Goal: Task Accomplishment & Management: Manage account settings

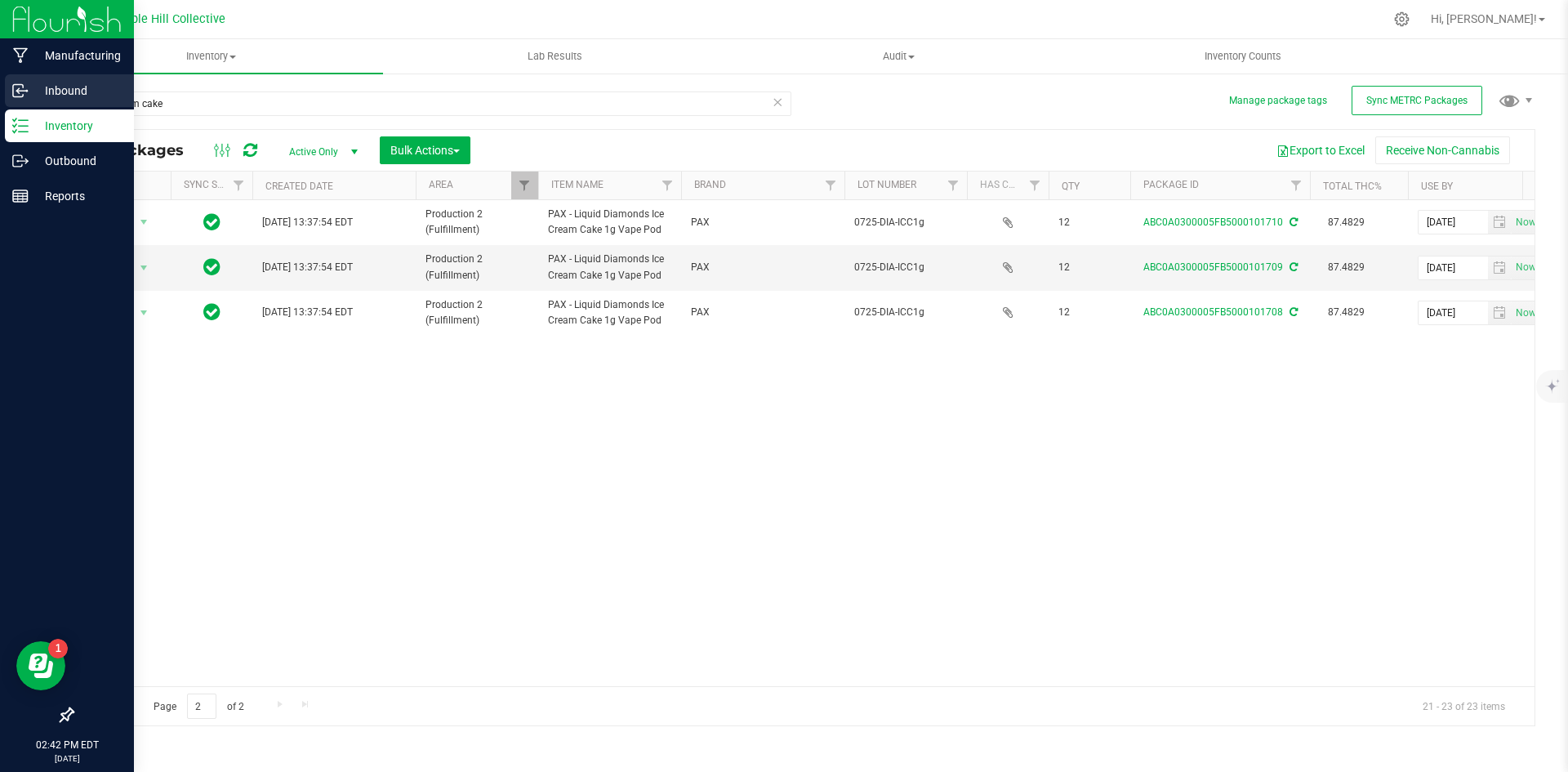
click at [31, 90] on p "Inbound" at bounding box center [77, 91] width 98 height 20
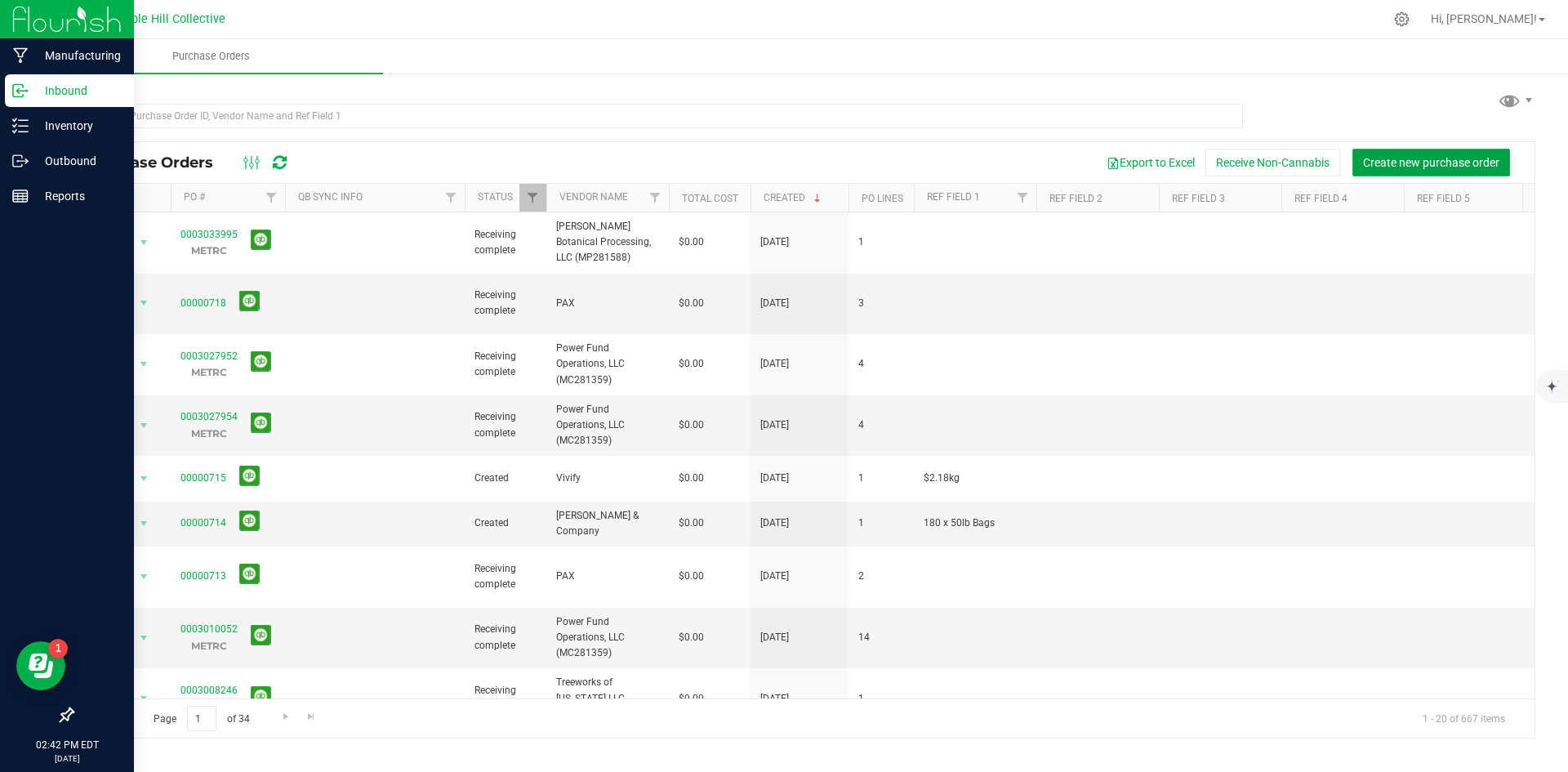
click at [1435, 161] on span "Create new purchase order" at bounding box center [1431, 163] width 137 height 13
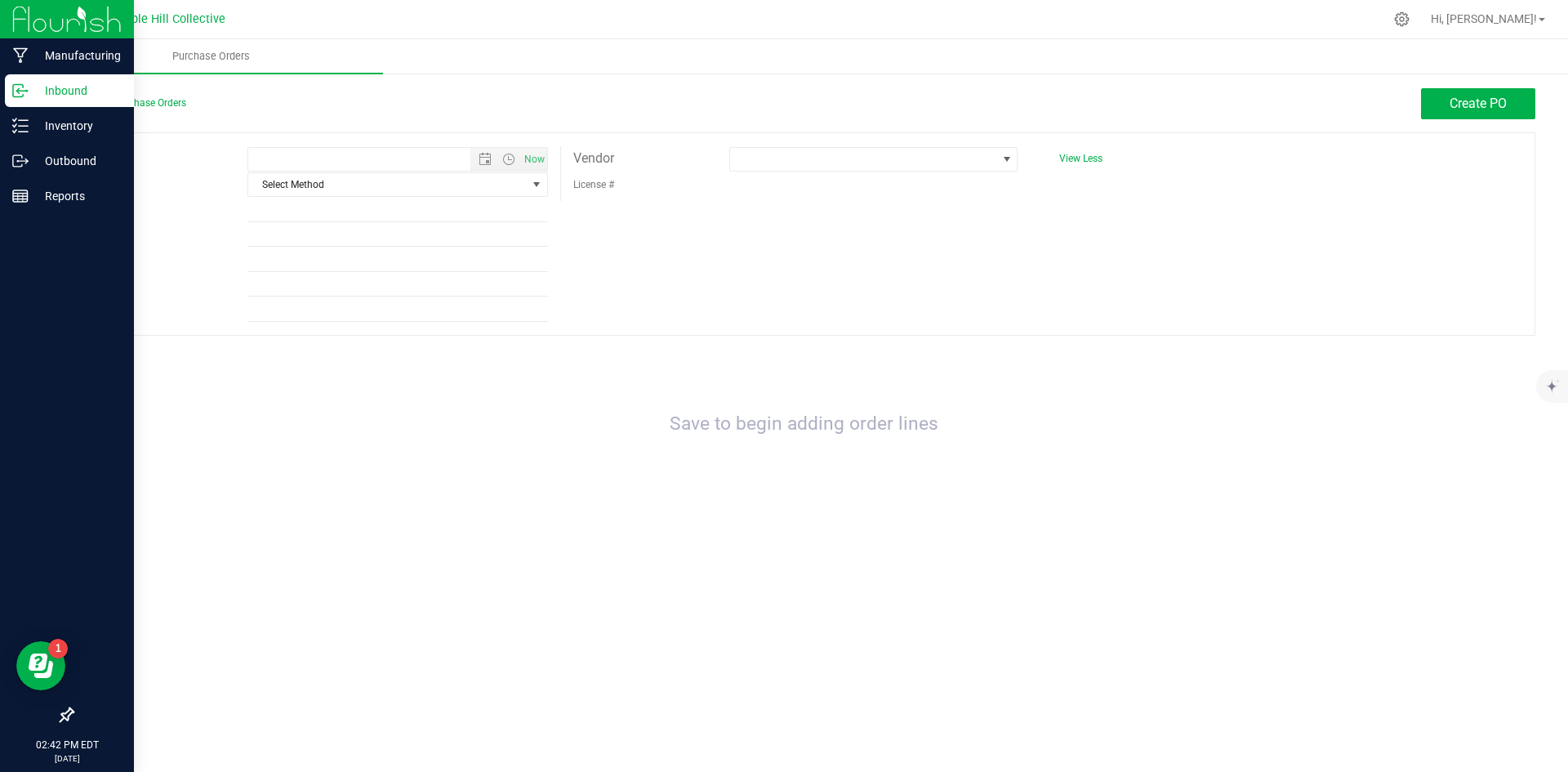
type input "[DATE] 2:42 PM"
click at [946, 149] on span at bounding box center [863, 159] width 266 height 23
click at [1004, 155] on span at bounding box center [1007, 159] width 13 height 13
click at [1009, 160] on span at bounding box center [1007, 159] width 13 height 13
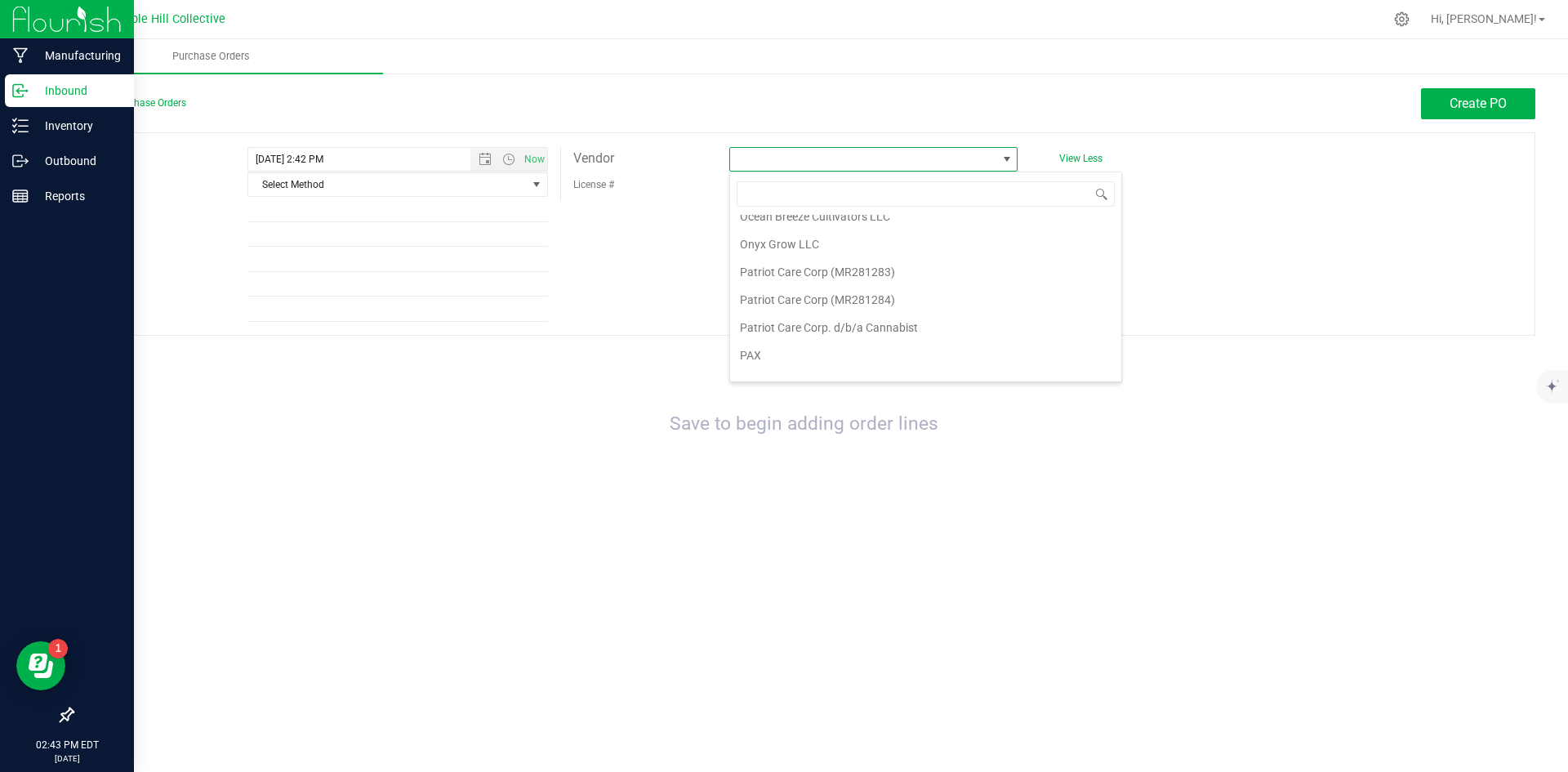
scroll to position [3514, 0]
click at [863, 330] on li "PAX" at bounding box center [926, 328] width 391 height 28
click at [1475, 93] on button "Create PO" at bounding box center [1478, 103] width 114 height 31
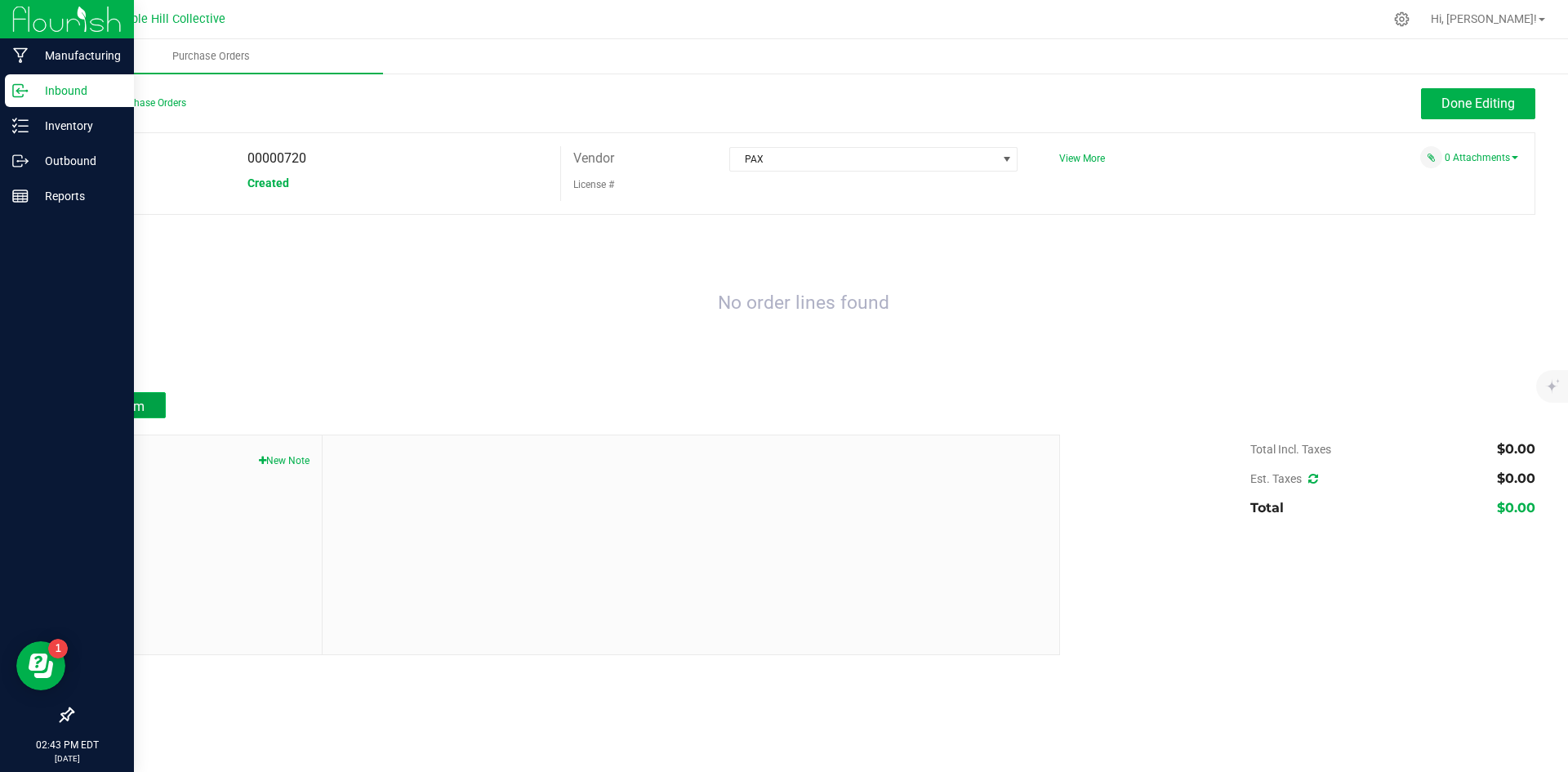
click at [102, 402] on span "Add Item" at bounding box center [119, 406] width 51 height 16
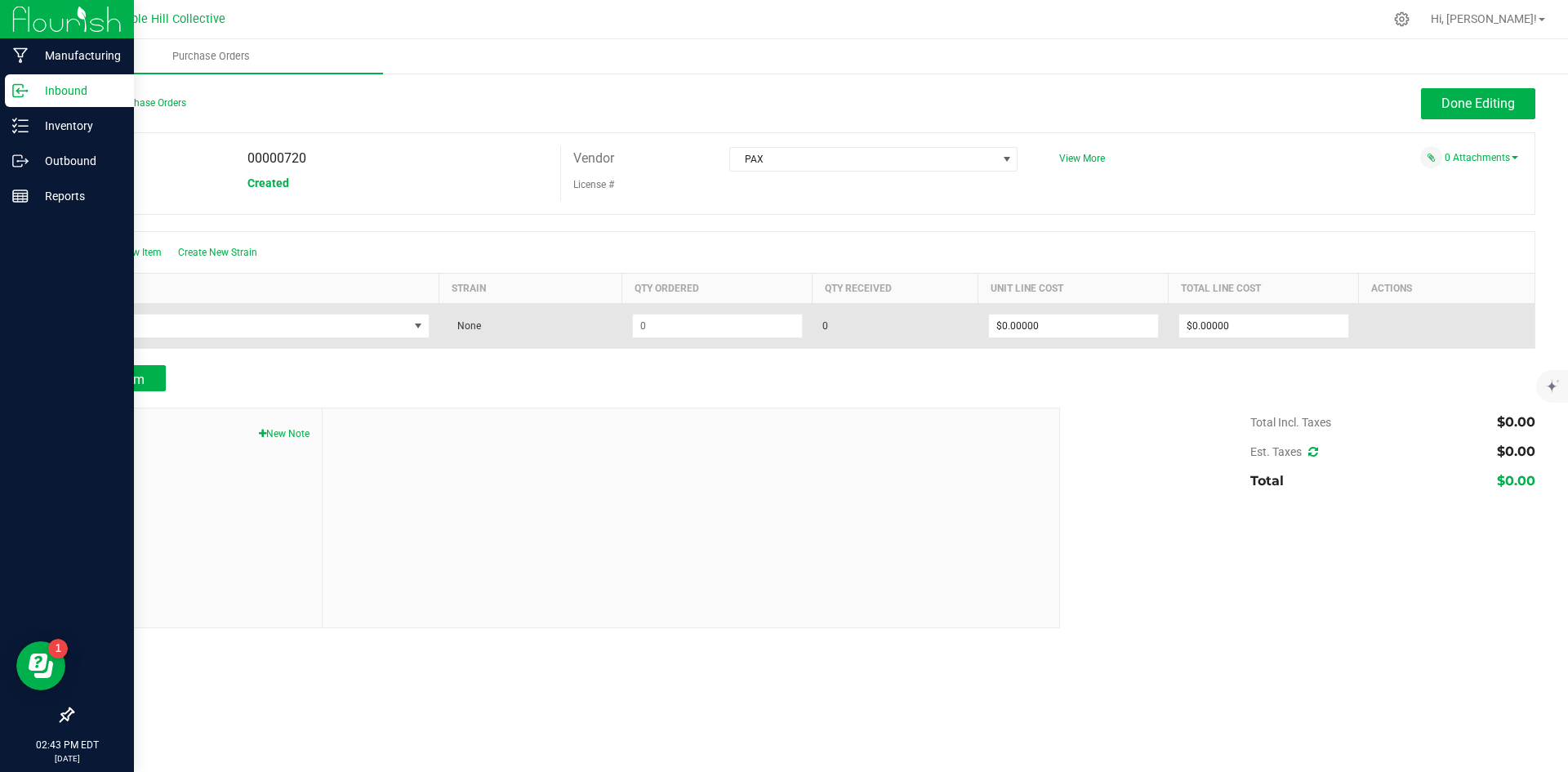
click at [295, 311] on td at bounding box center [257, 326] width 366 height 45
click at [354, 339] on td at bounding box center [257, 326] width 366 height 45
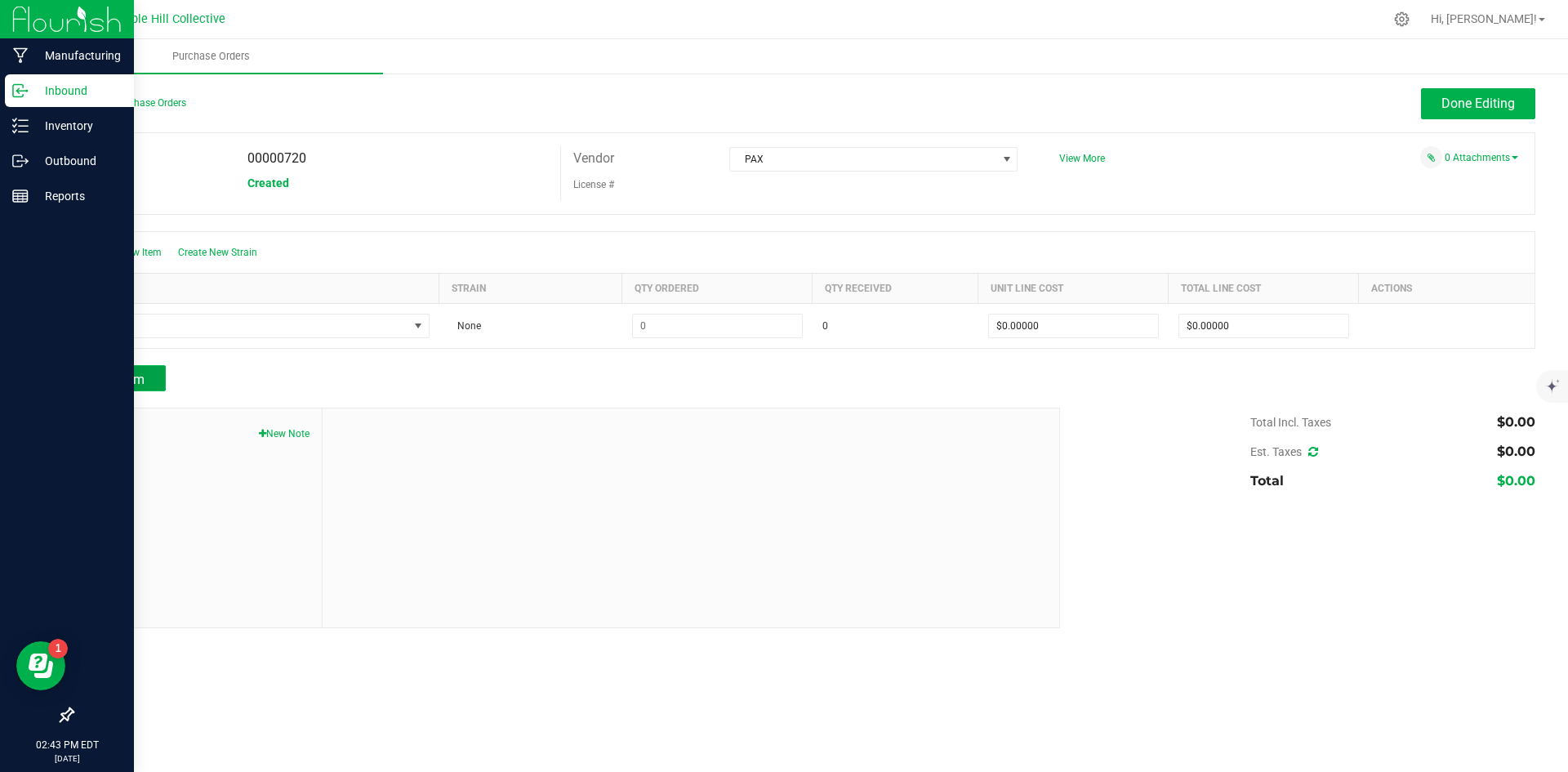
click at [109, 373] on span "Add Item" at bounding box center [119, 379] width 51 height 16
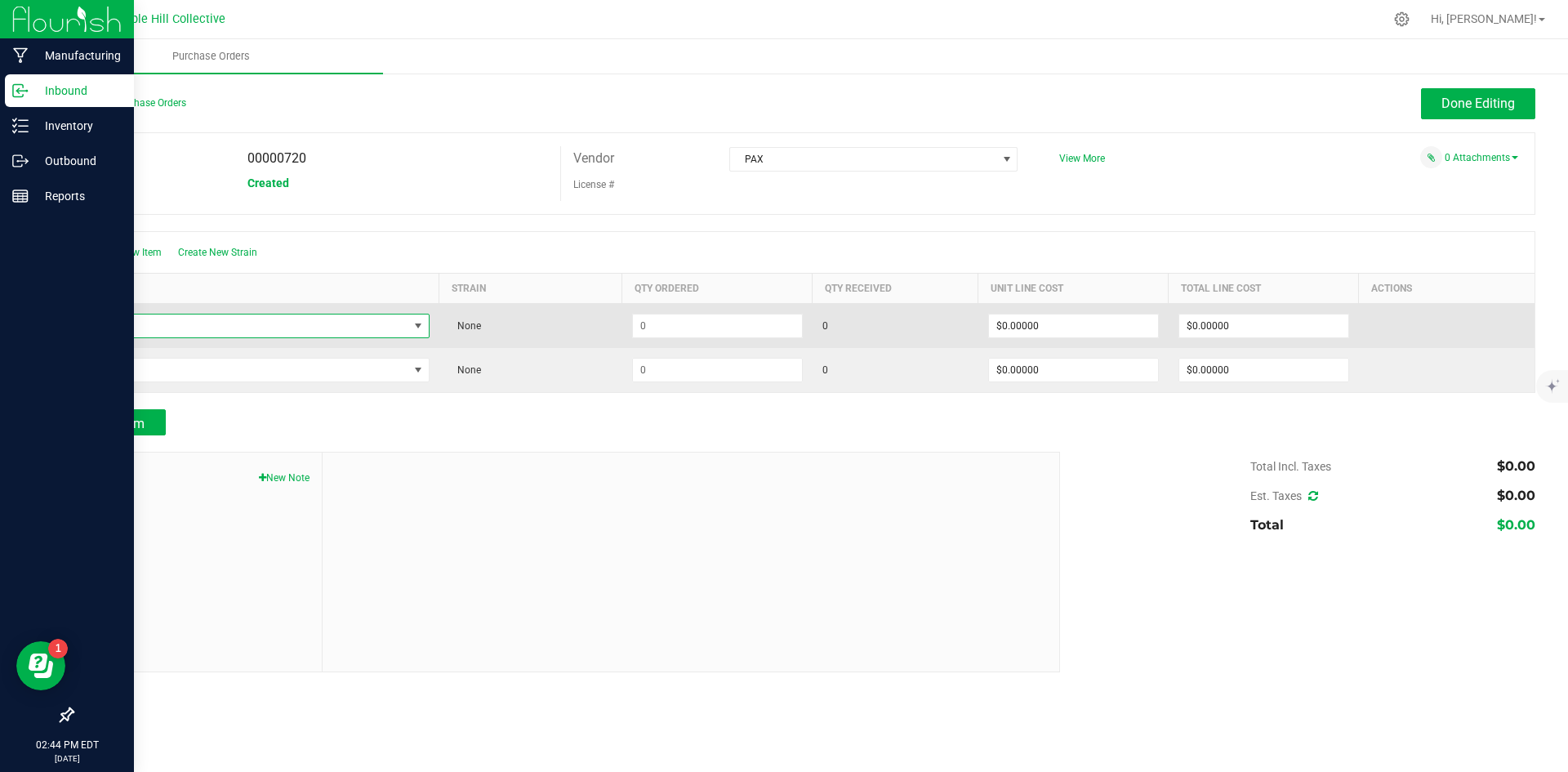
click at [414, 329] on span "NO DATA FOUND" at bounding box center [419, 326] width 13 height 13
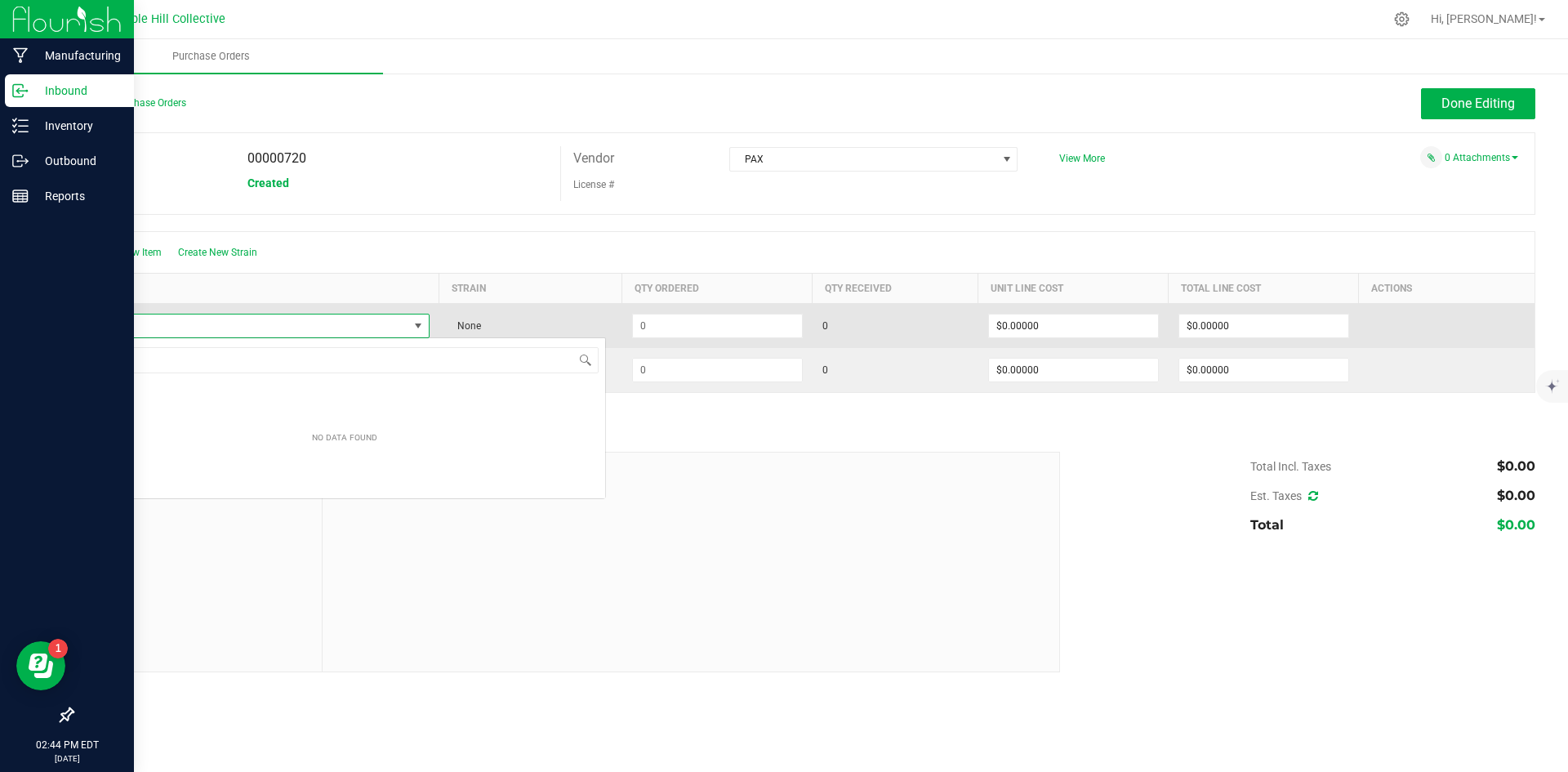
scroll to position [25, 346]
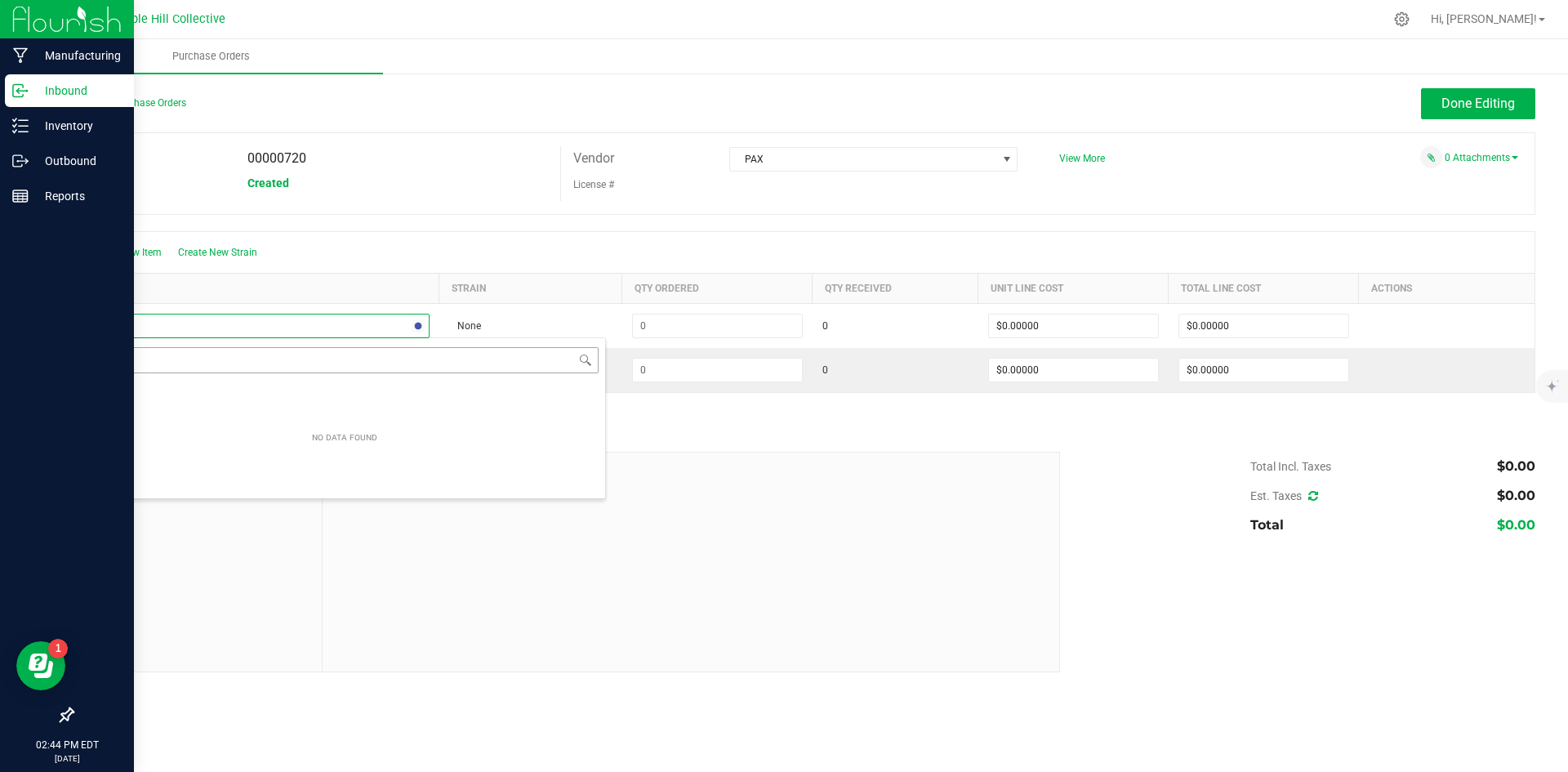
type input "era go"
click at [248, 532] on li "PAX Era Go (Sky)" at bounding box center [345, 531] width 521 height 23
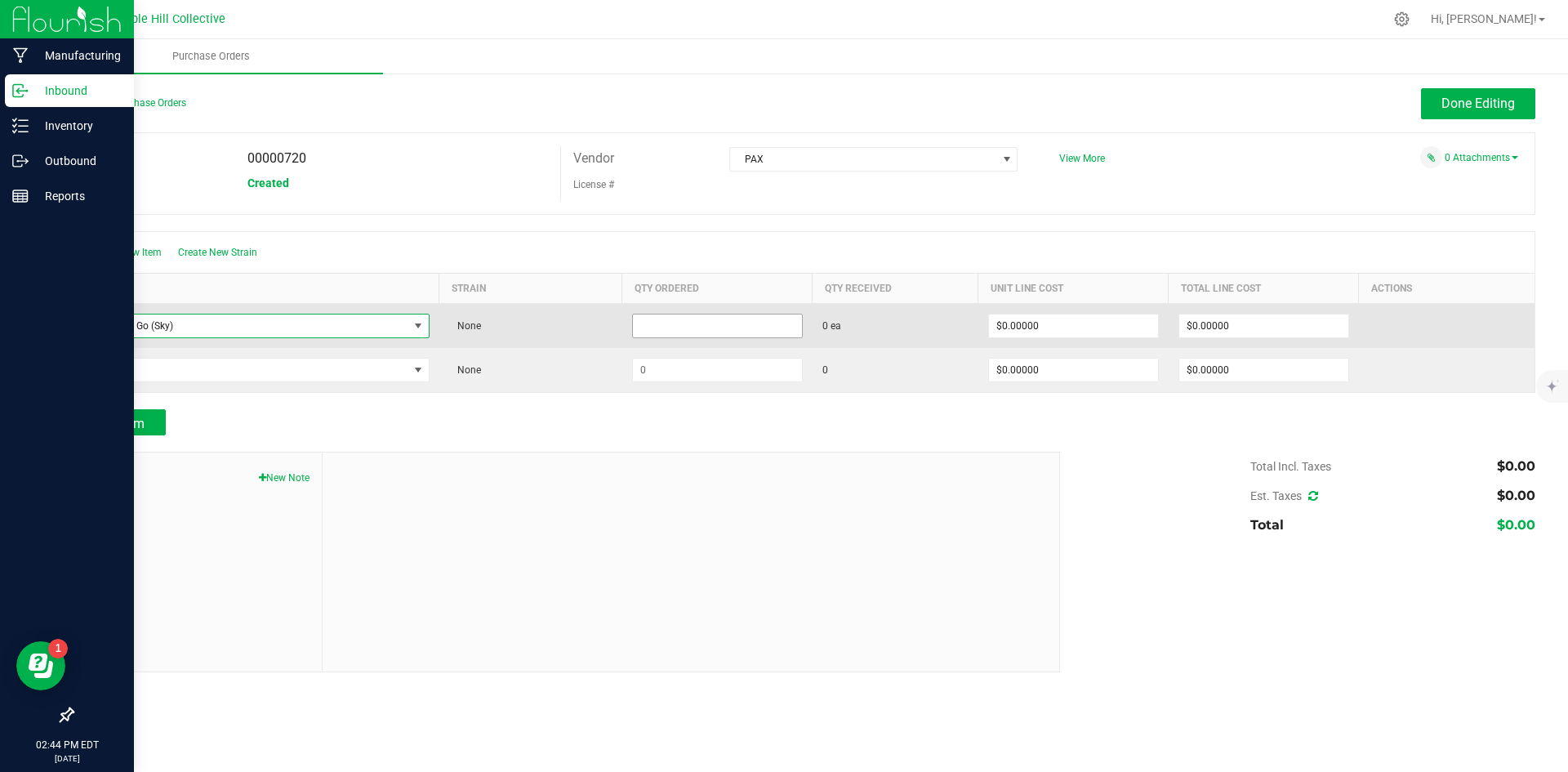
click at [680, 319] on input at bounding box center [718, 326] width 169 height 23
click at [648, 324] on input at bounding box center [718, 326] width 169 height 23
click at [652, 323] on input at bounding box center [718, 326] width 169 height 23
click at [672, 323] on input at bounding box center [718, 326] width 169 height 23
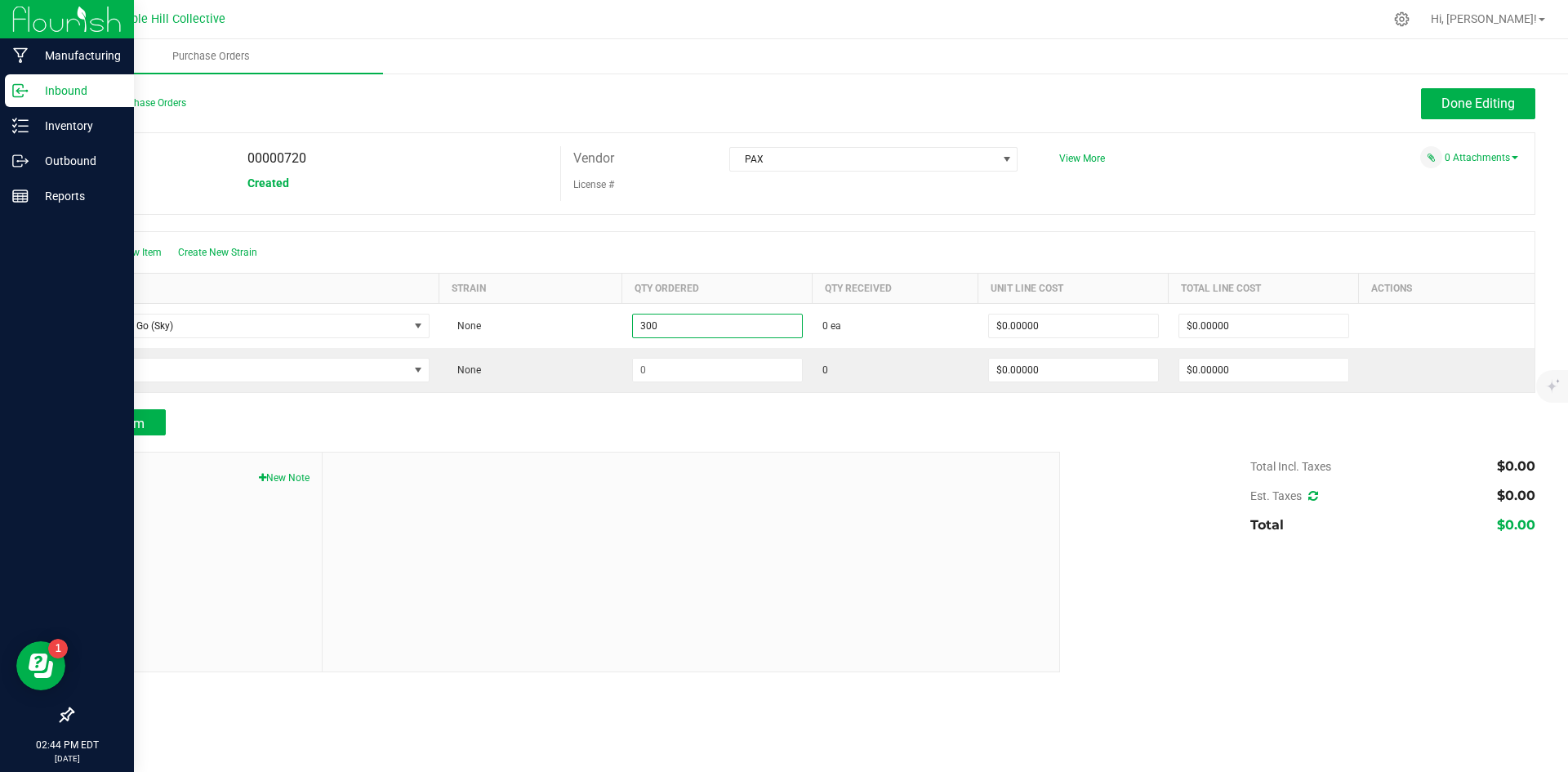
type input "300 ea"
click at [581, 412] on div "Add Item" at bounding box center [560, 423] width 976 height 27
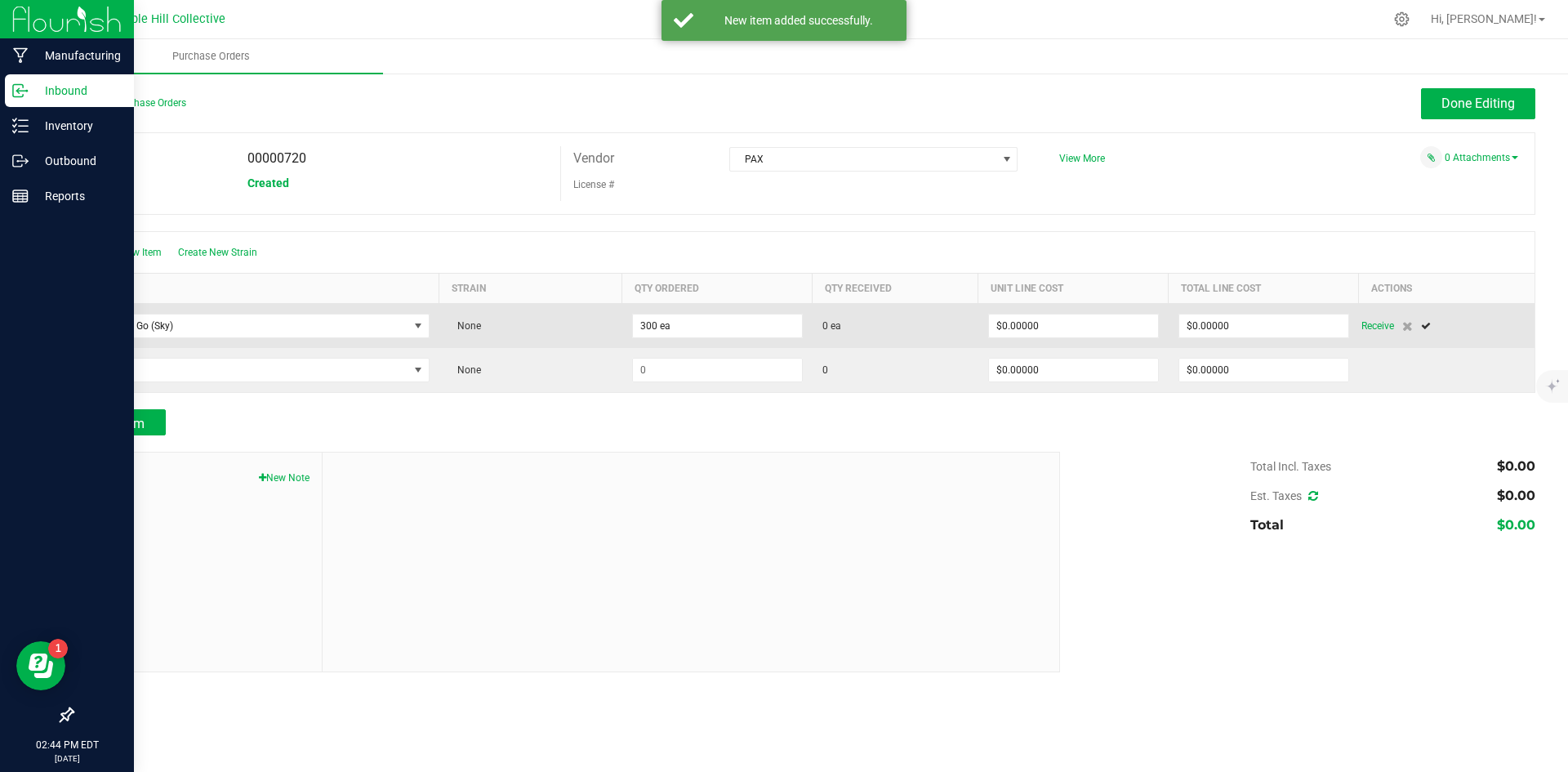
click at [845, 320] on span "0 ea" at bounding box center [896, 326] width 146 height 15
click at [832, 328] on span "0 ea" at bounding box center [832, 326] width 19 height 15
click at [1372, 320] on span "Receive" at bounding box center [1377, 326] width 32 height 20
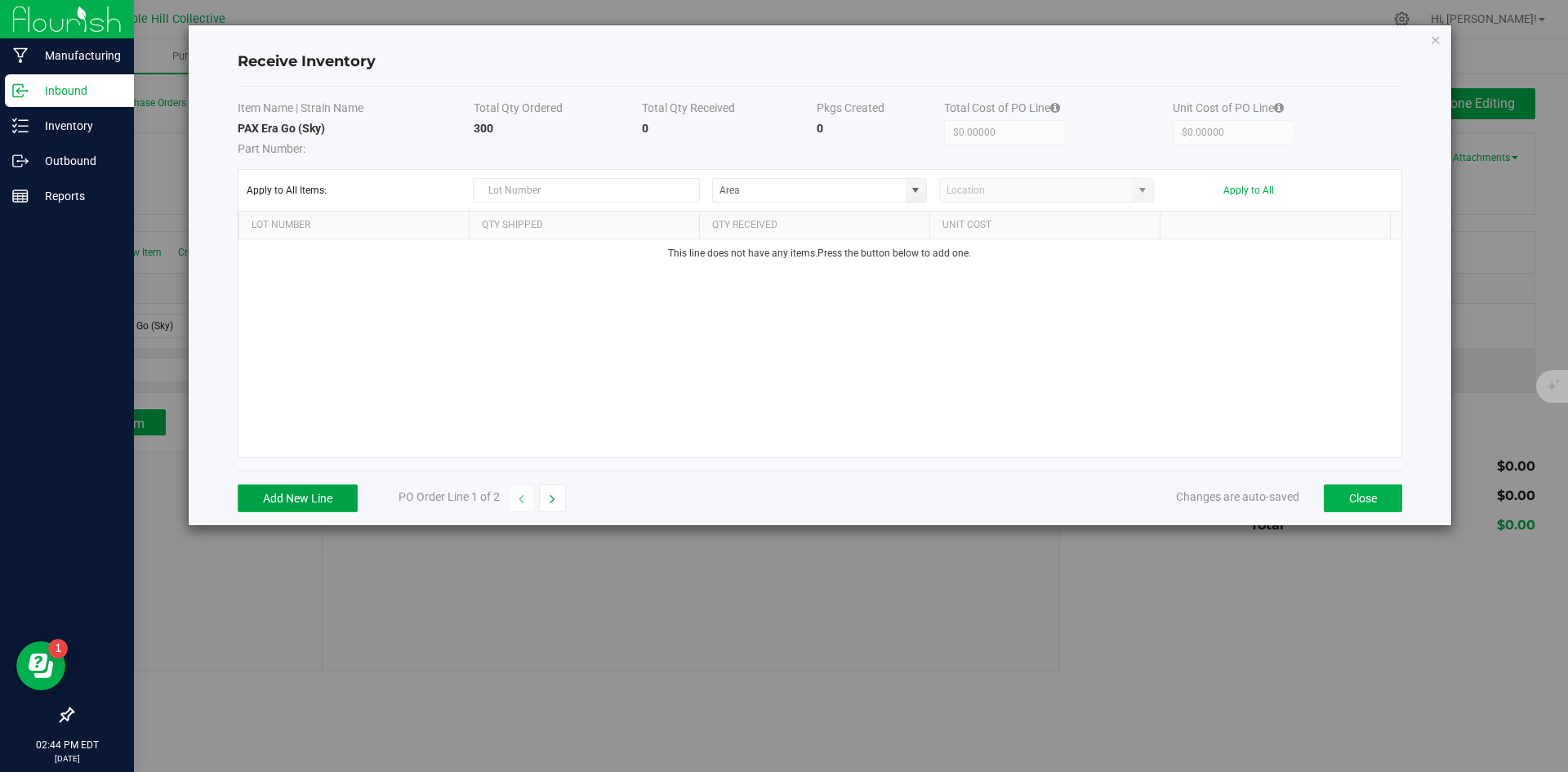
click at [319, 491] on button "Add New Line" at bounding box center [298, 499] width 120 height 28
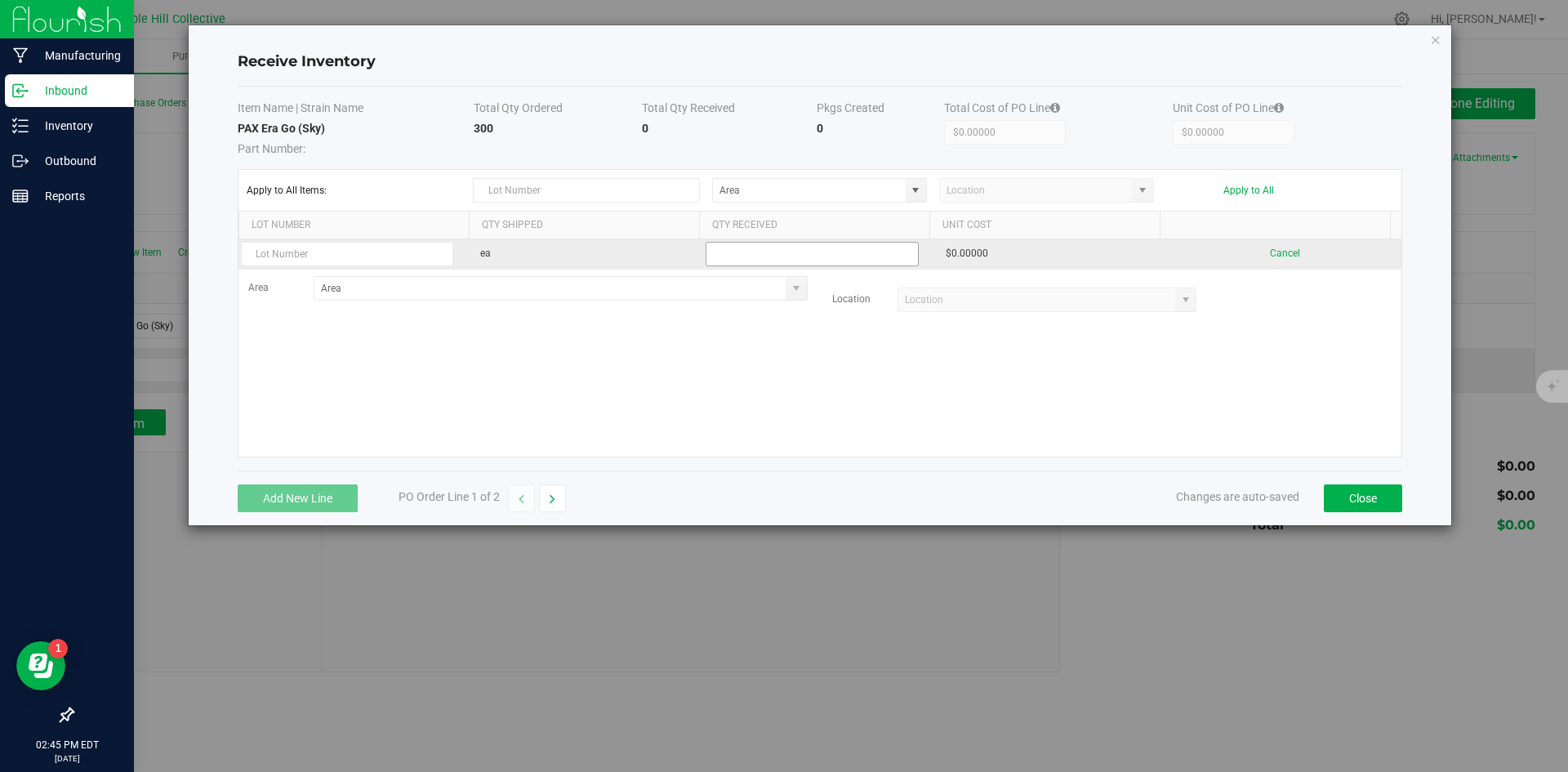
click at [766, 258] on input at bounding box center [812, 255] width 211 height 23
click at [912, 416] on kendo-grid-list "ea 300 $0.00000 Cancel Area Location" at bounding box center [820, 348] width 1164 height 217
type input "300 ea"
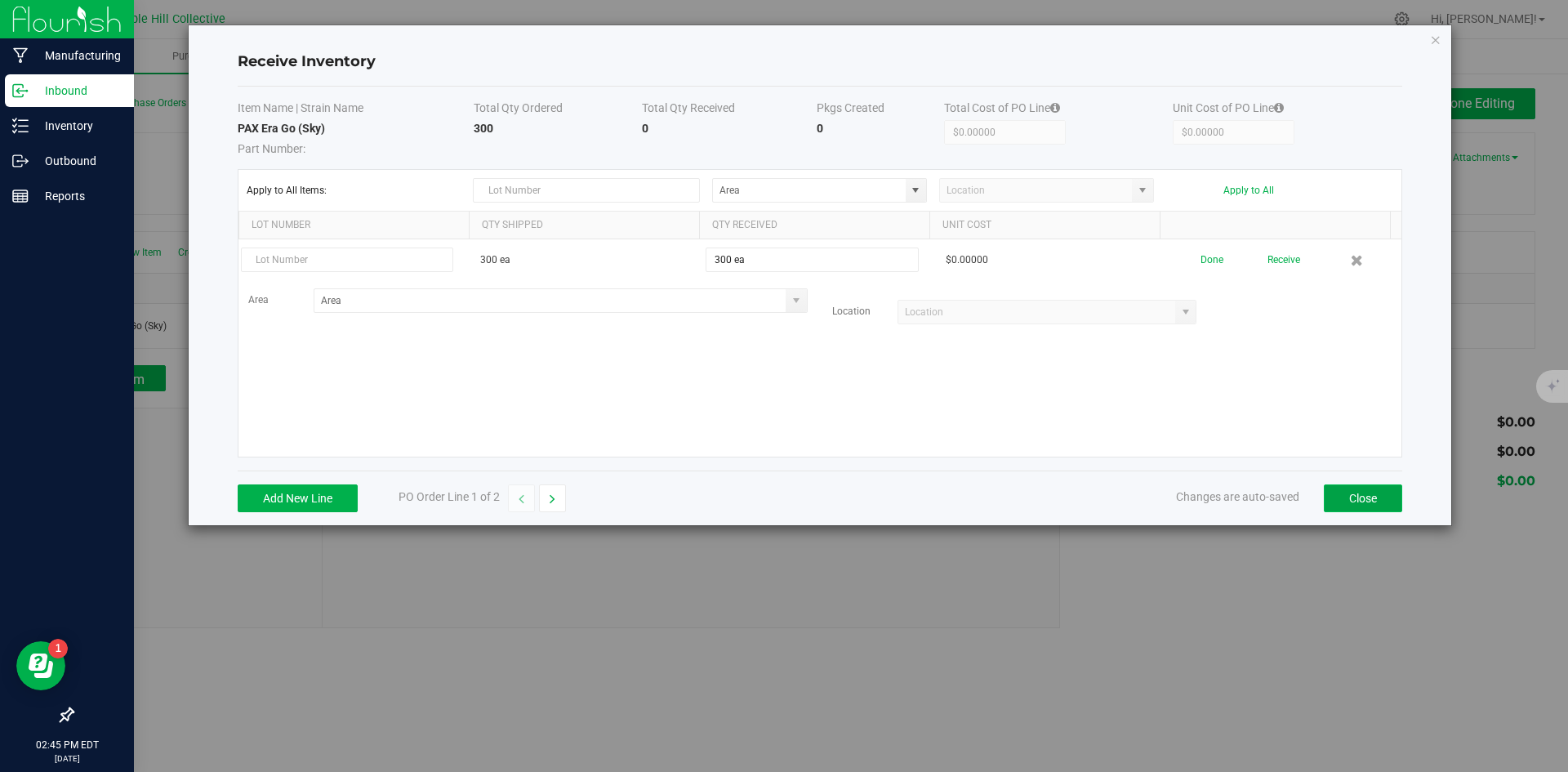
click at [1334, 493] on button "Close" at bounding box center [1363, 499] width 79 height 28
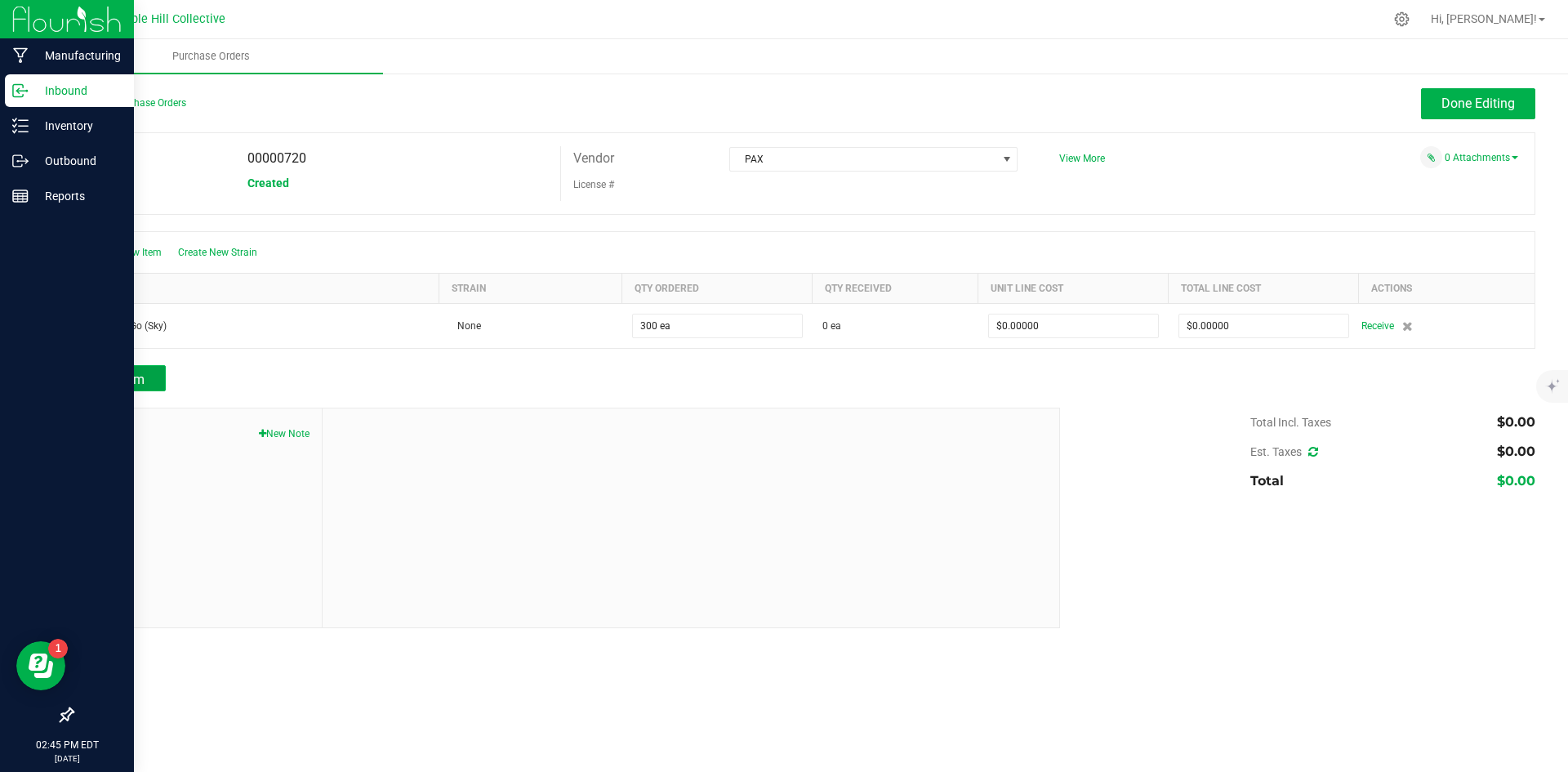
click at [89, 380] on button "Add Item" at bounding box center [119, 379] width 94 height 27
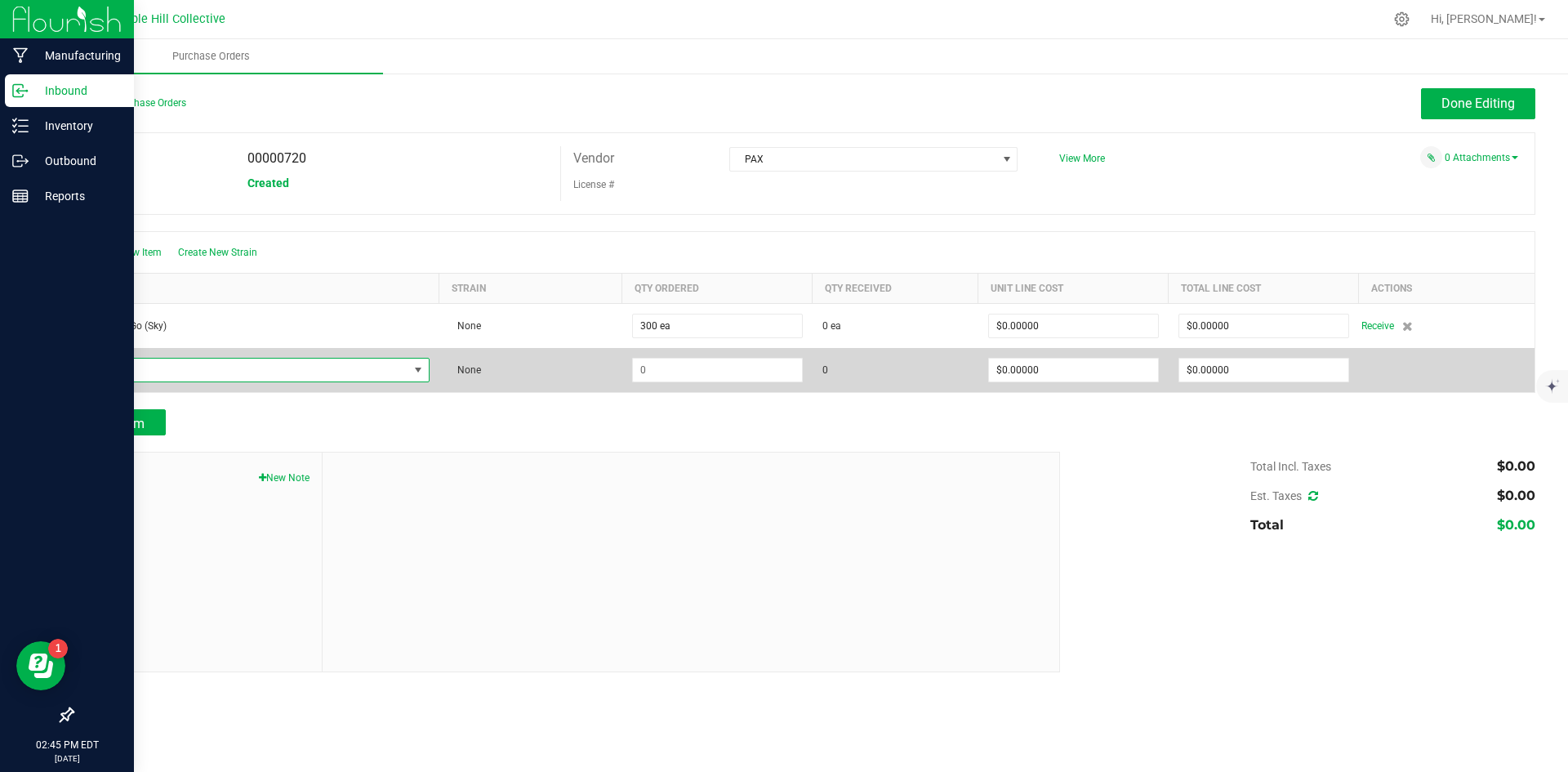
click at [224, 371] on span "NO DATA FOUND" at bounding box center [246, 371] width 324 height 23
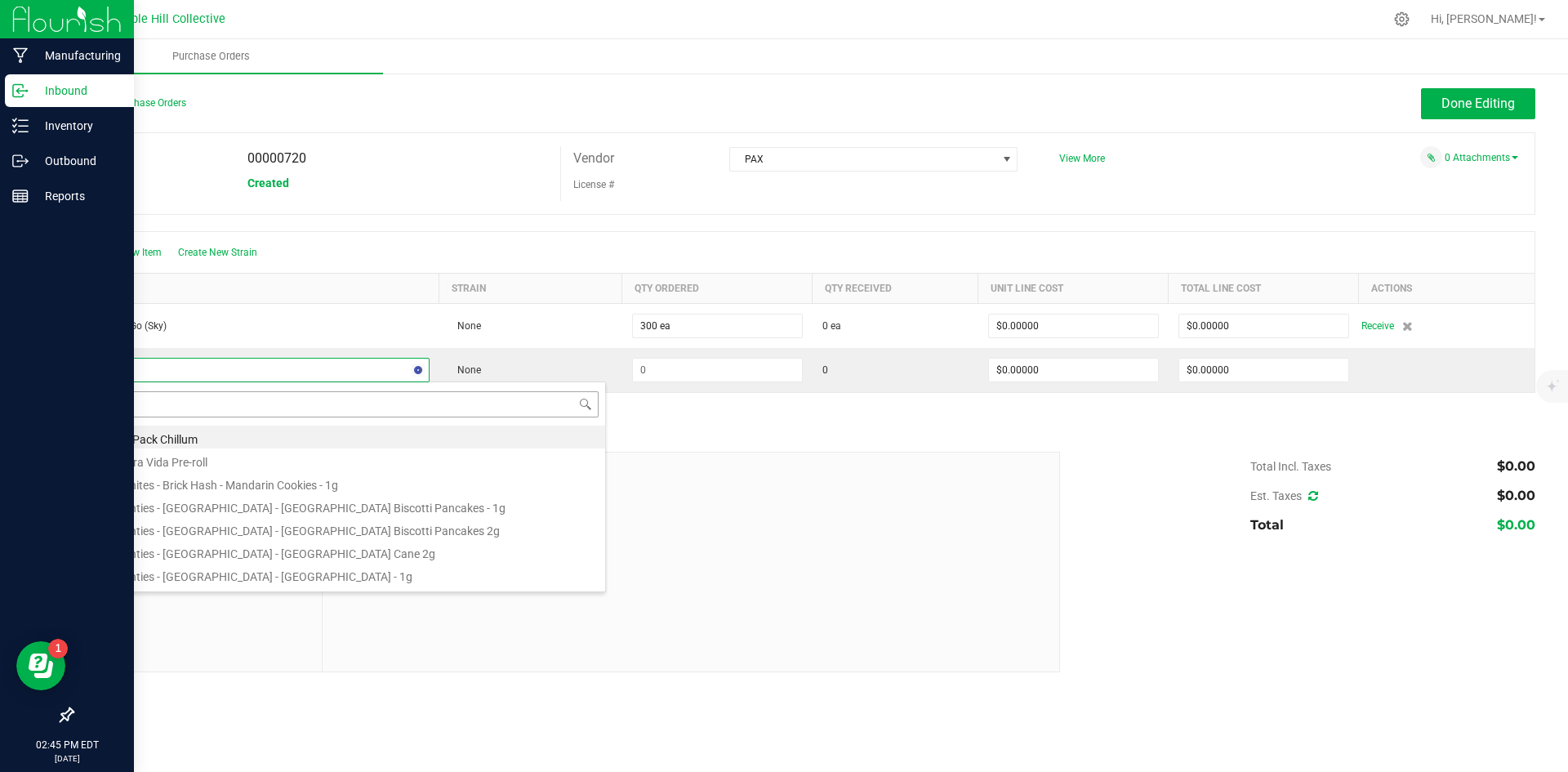
type input "era go"
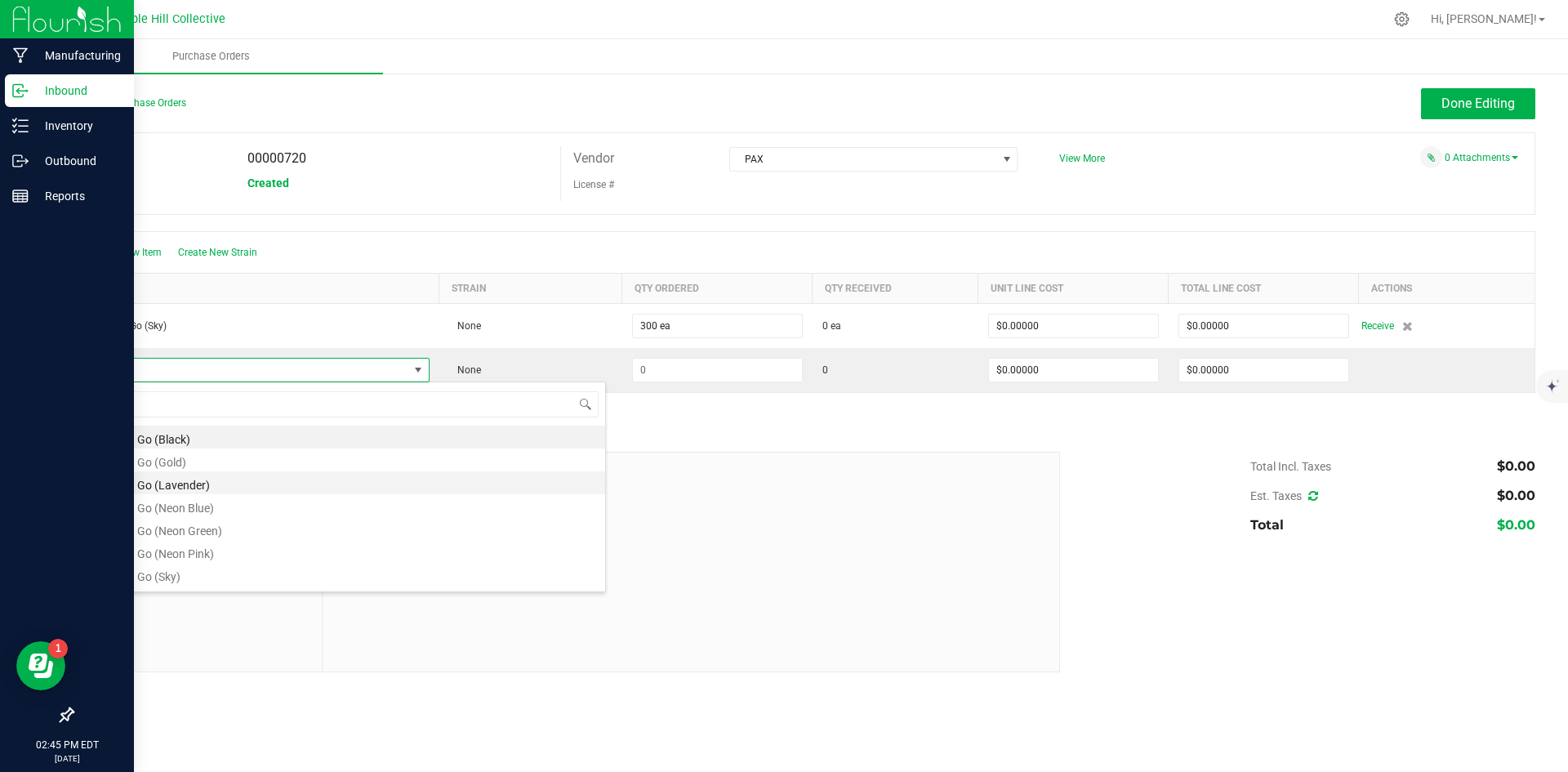
click at [258, 483] on li "PAX Era Go (Lavender)" at bounding box center [345, 483] width 521 height 23
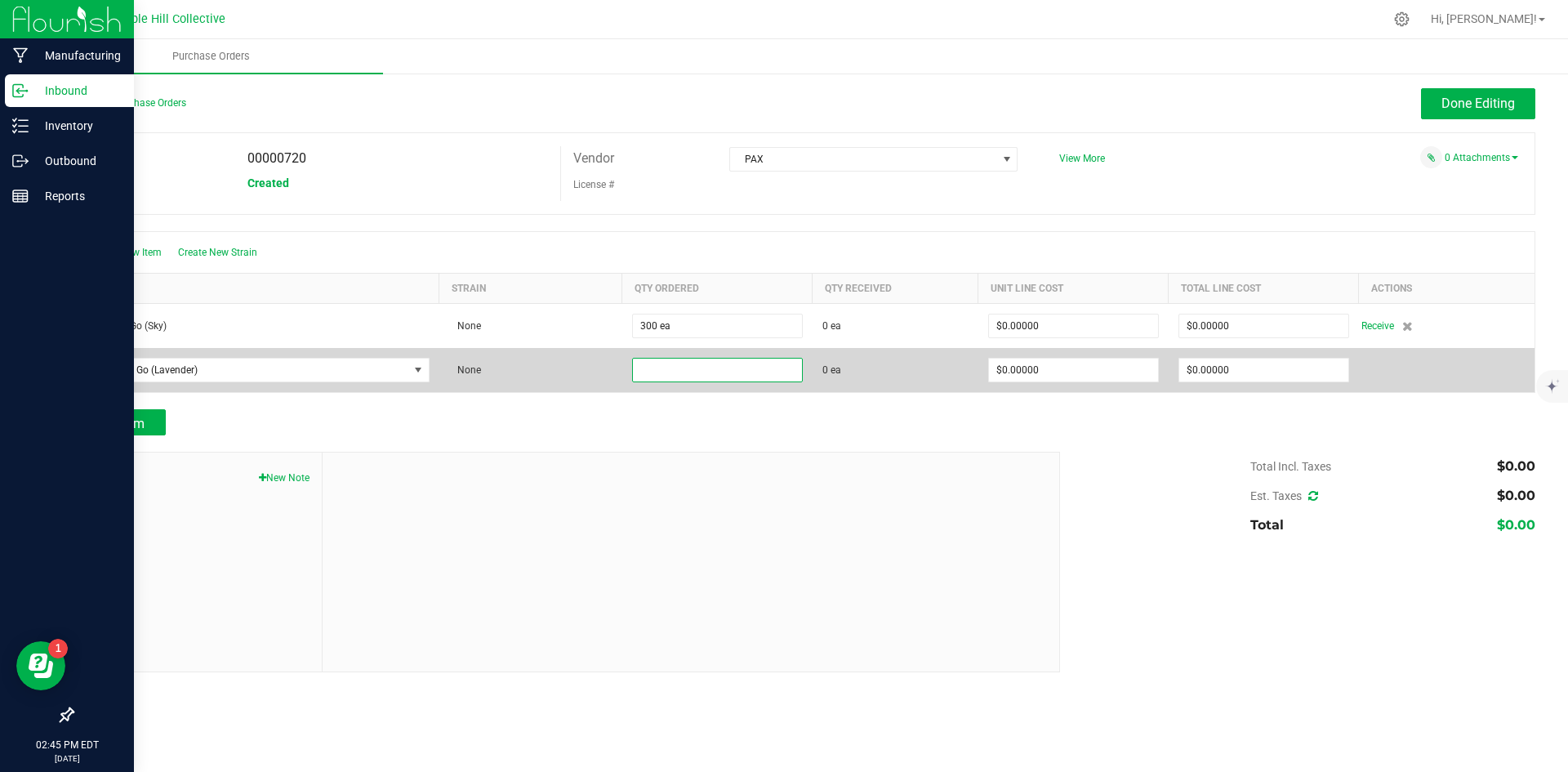
click at [704, 371] on input at bounding box center [718, 371] width 169 height 23
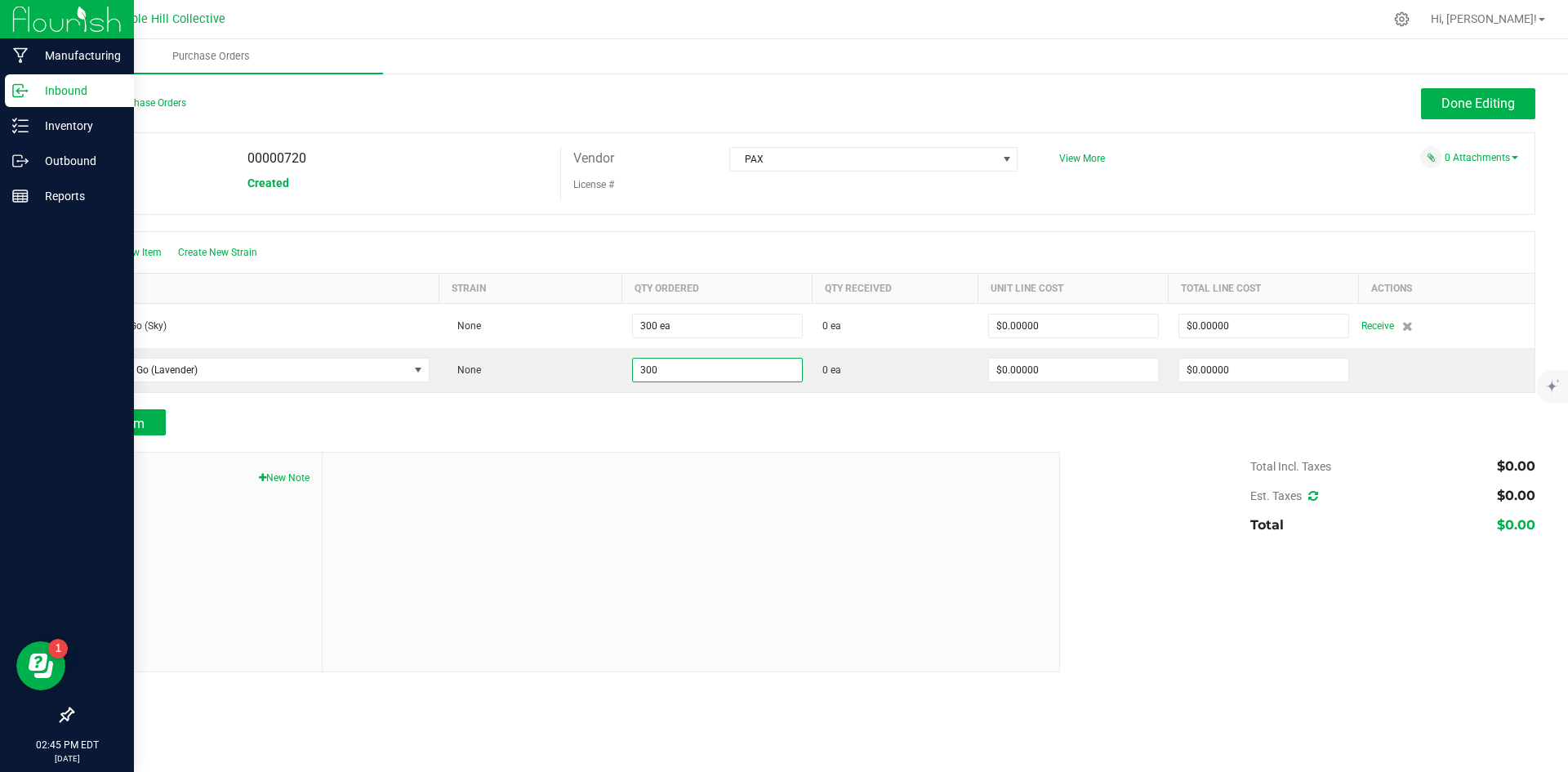
type input "300 ea"
click at [702, 410] on div "Add Item" at bounding box center [560, 423] width 976 height 27
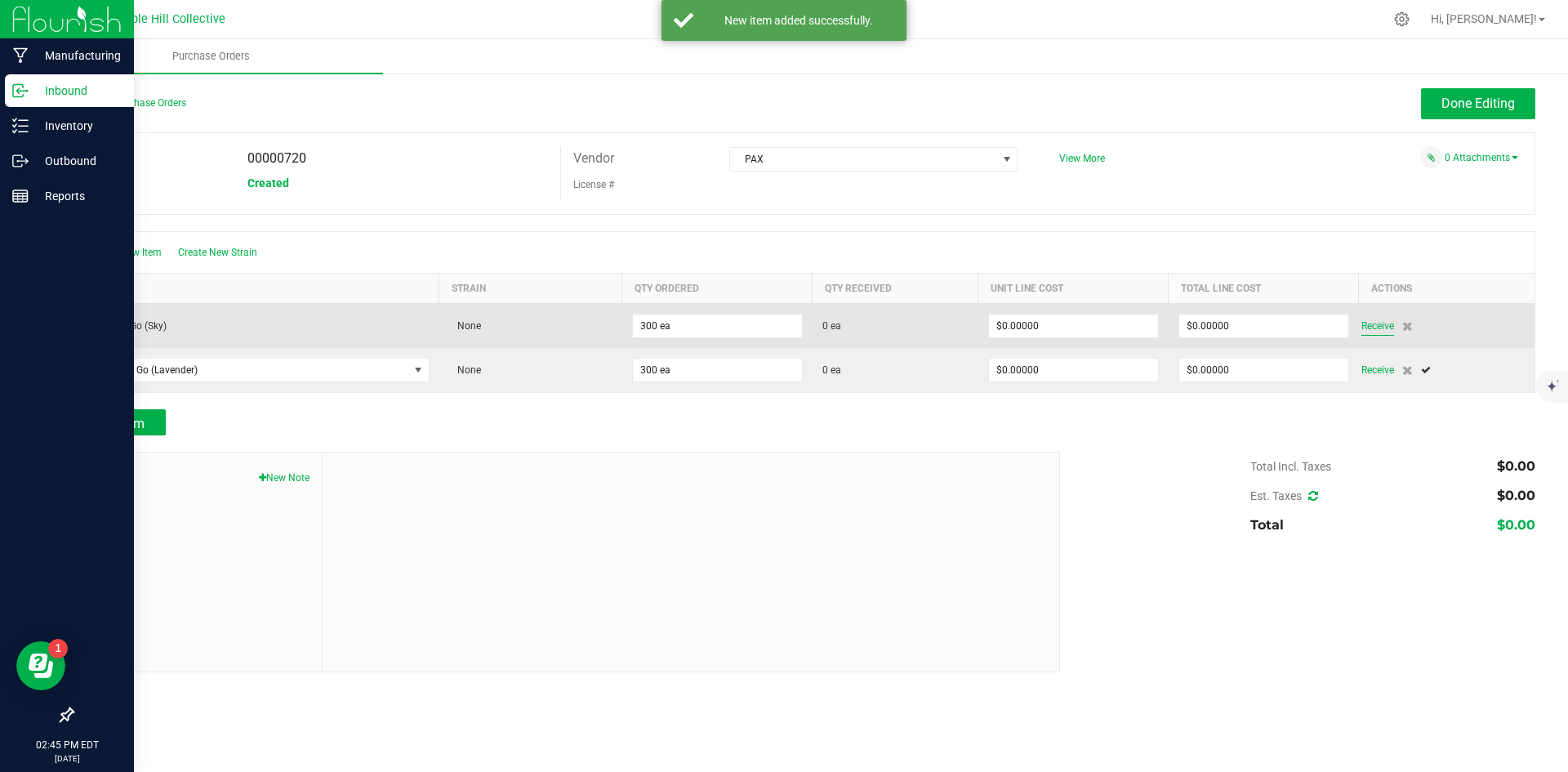
click at [1388, 328] on span "Receive" at bounding box center [1377, 326] width 32 height 20
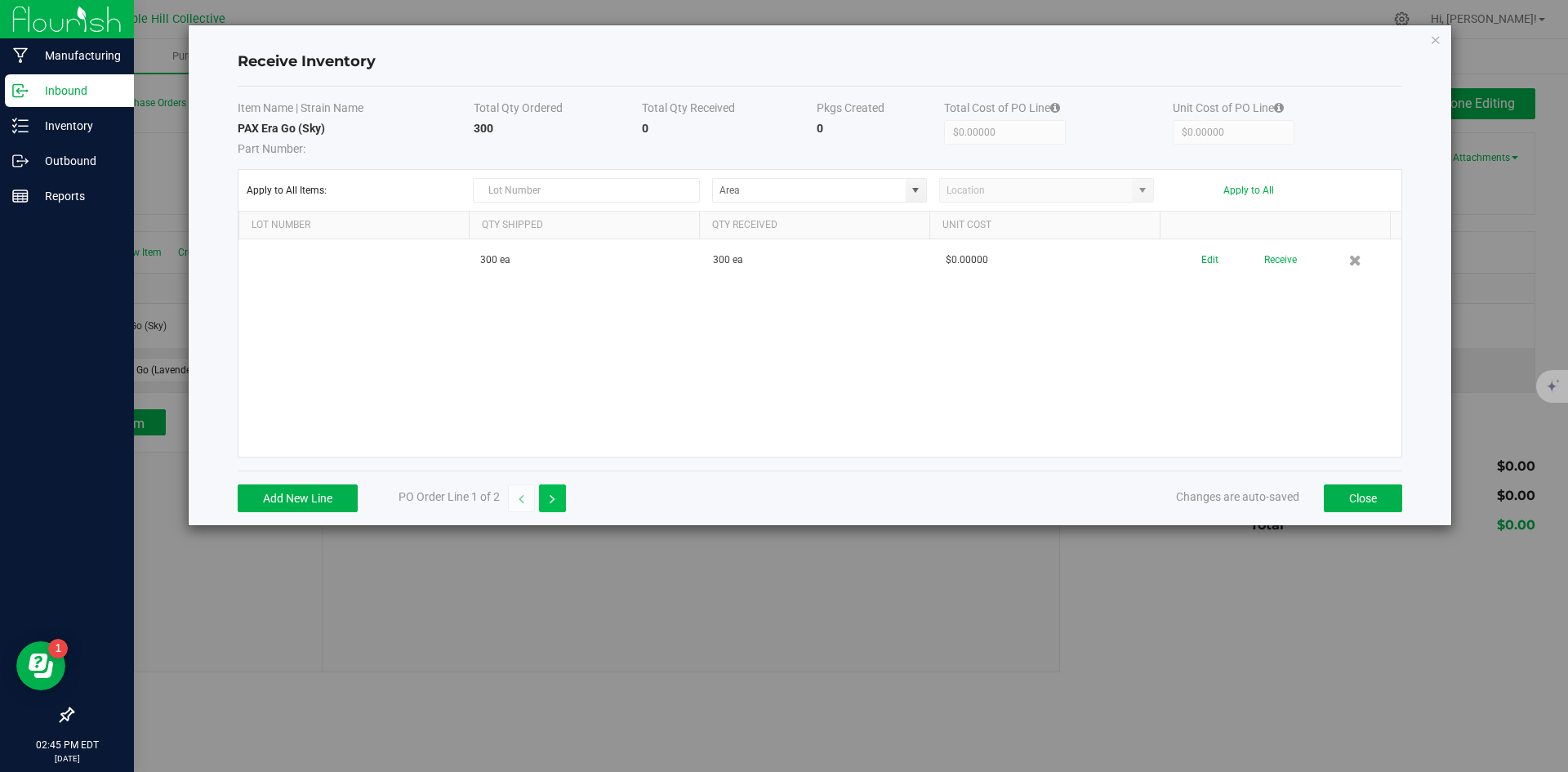
click at [559, 491] on button "button" at bounding box center [553, 499] width 27 height 28
click at [305, 498] on button "Add New Line" at bounding box center [298, 499] width 120 height 28
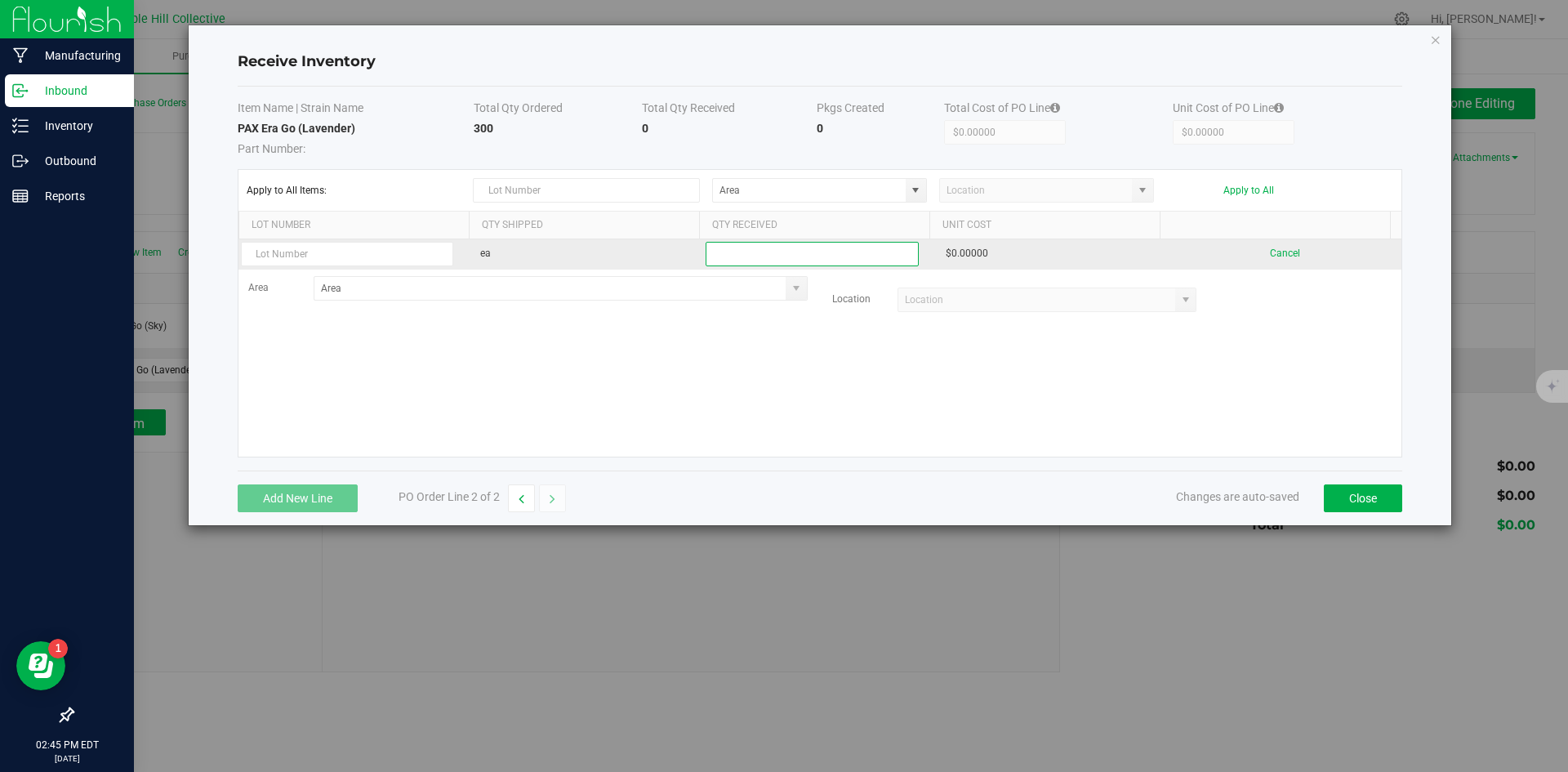
click at [770, 250] on input at bounding box center [812, 255] width 211 height 23
type input "300 ea"
click at [986, 391] on kendo-grid-list "ea 300 ea $0.00000 Cancel Area Location" at bounding box center [820, 348] width 1164 height 217
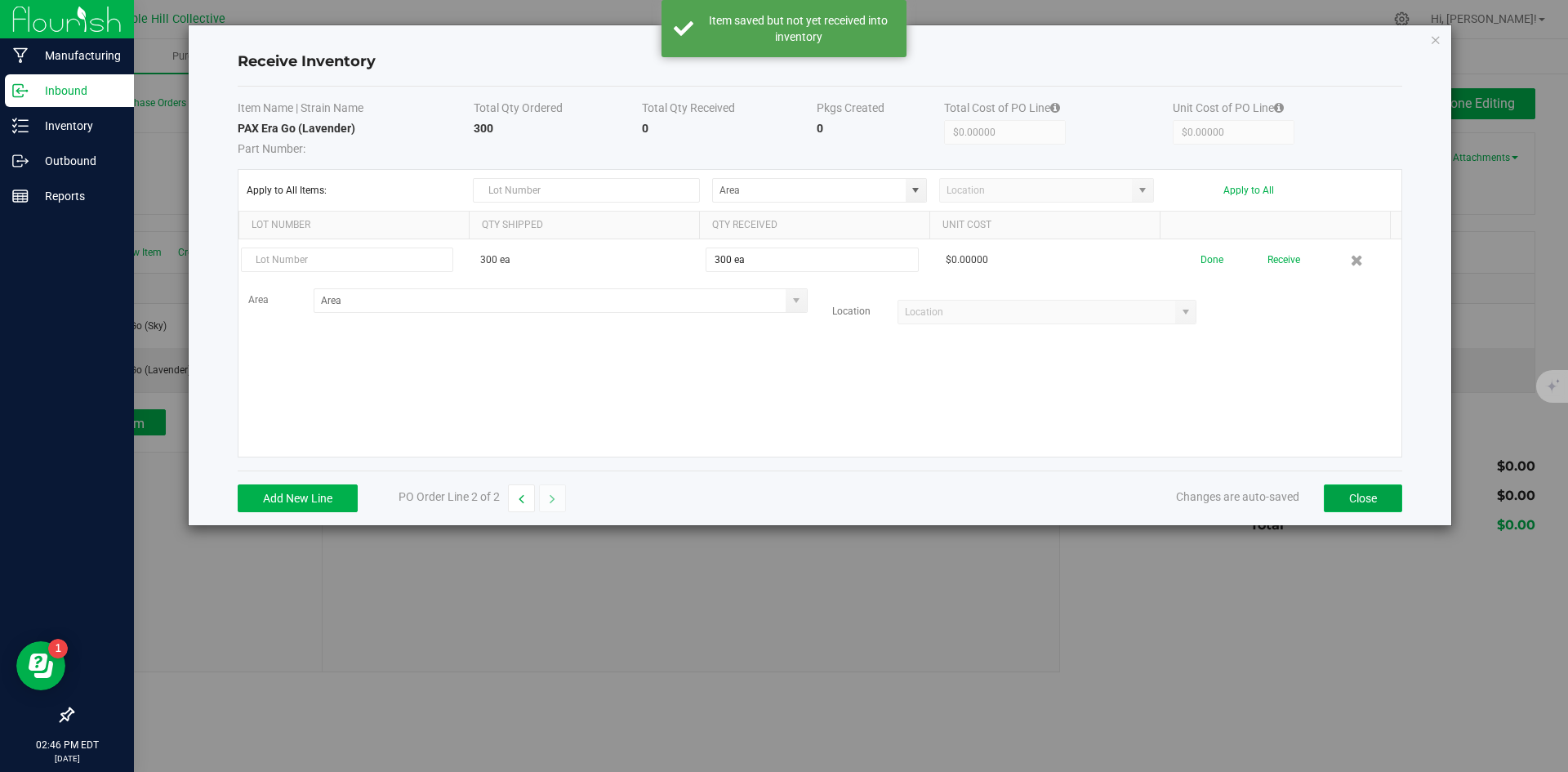
click at [1352, 494] on button "Close" at bounding box center [1363, 499] width 79 height 28
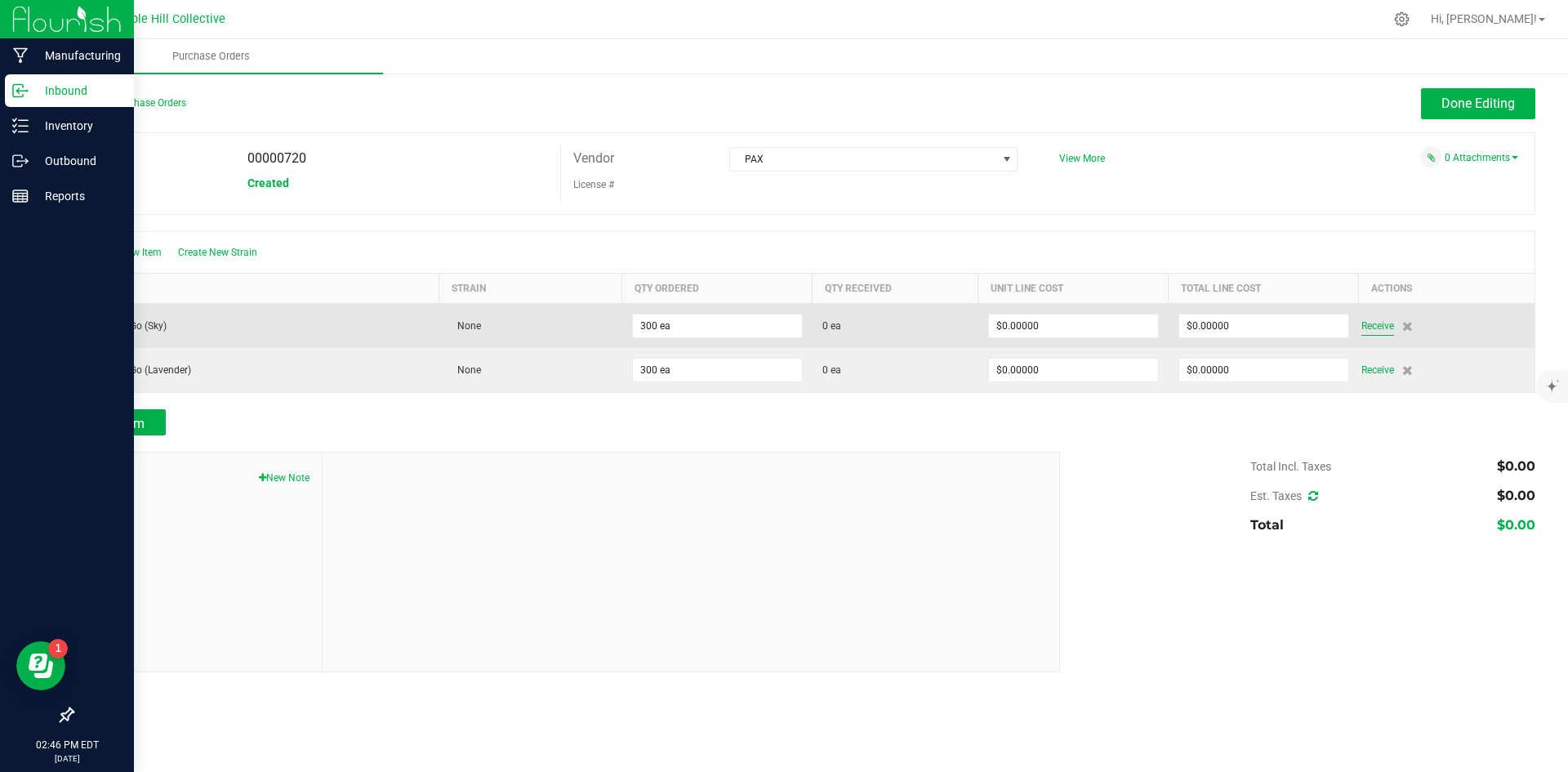
click at [1374, 319] on span "Receive" at bounding box center [1377, 326] width 32 height 20
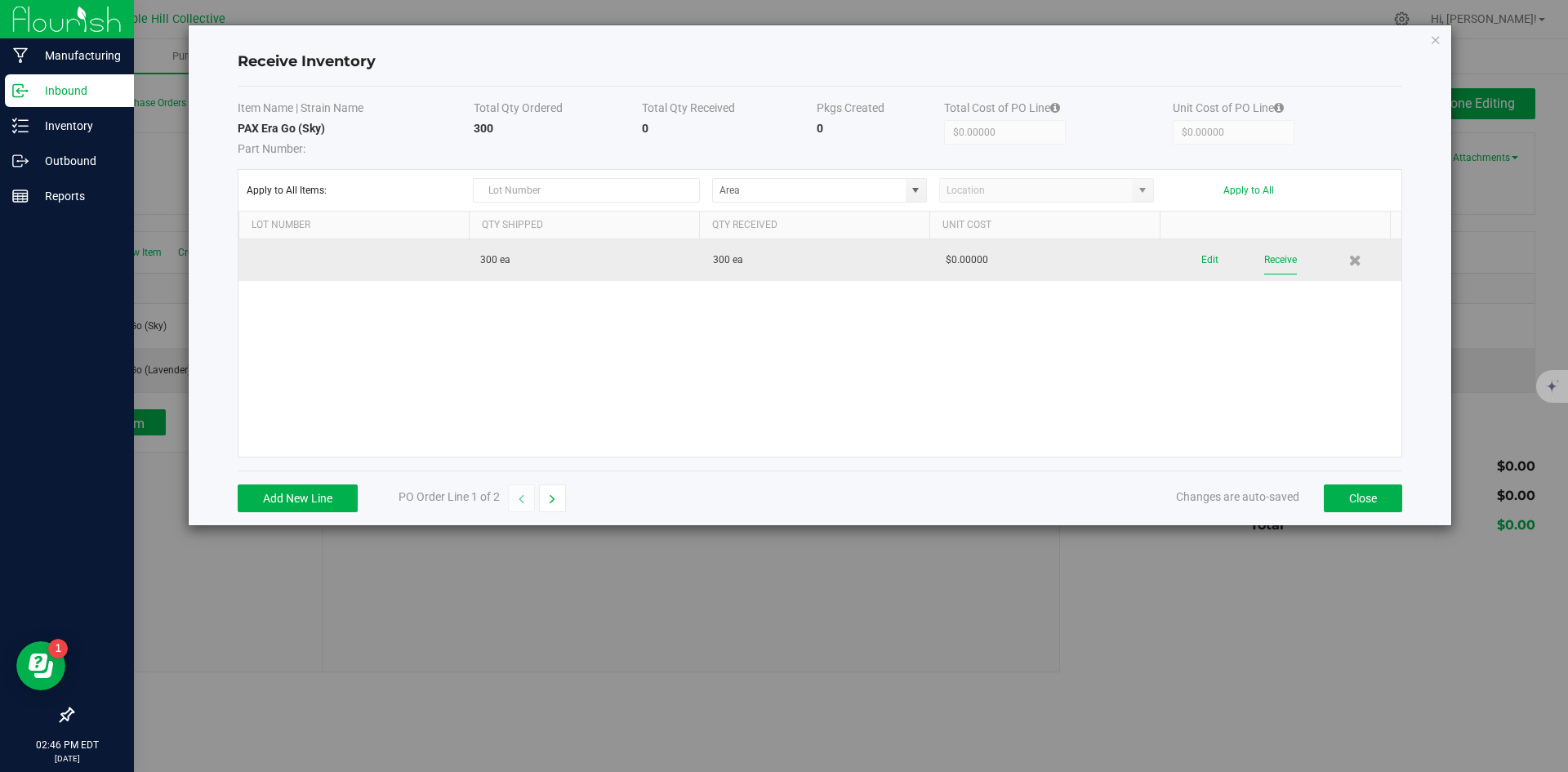
click at [1271, 257] on button "Receive" at bounding box center [1280, 260] width 32 height 28
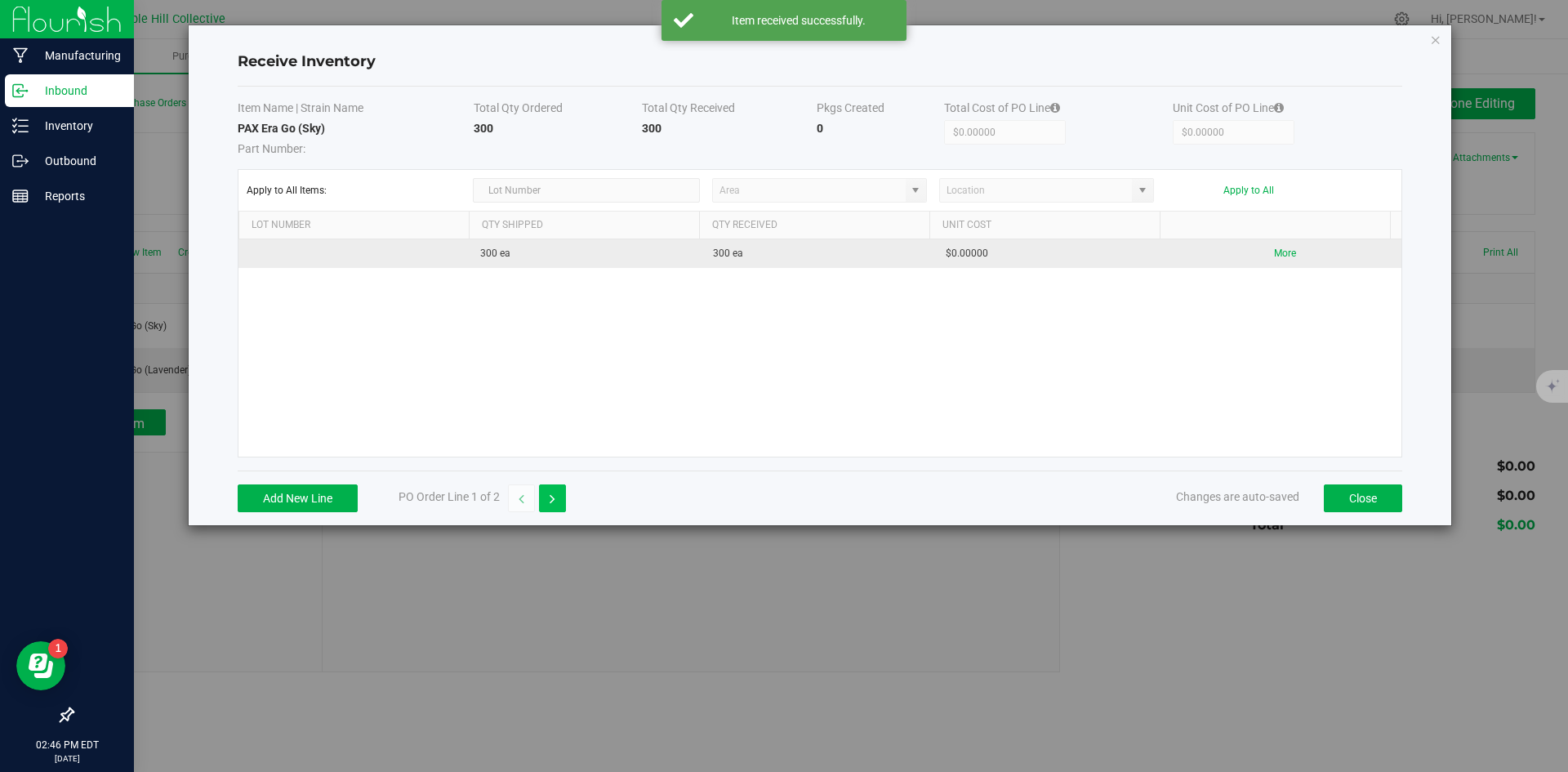
click at [554, 496] on icon "button" at bounding box center [552, 499] width 6 height 12
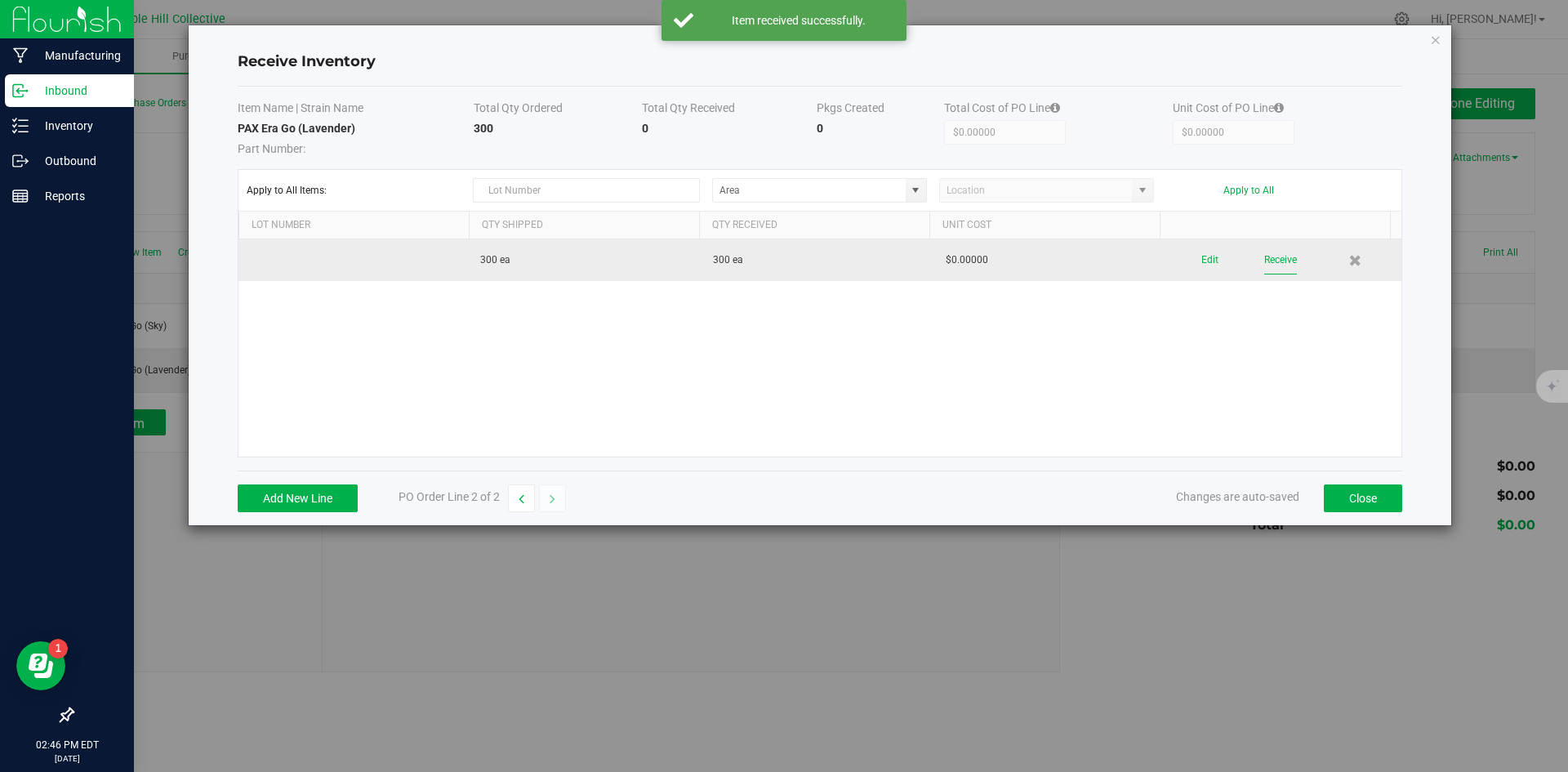
click at [1266, 258] on button "Receive" at bounding box center [1280, 260] width 32 height 28
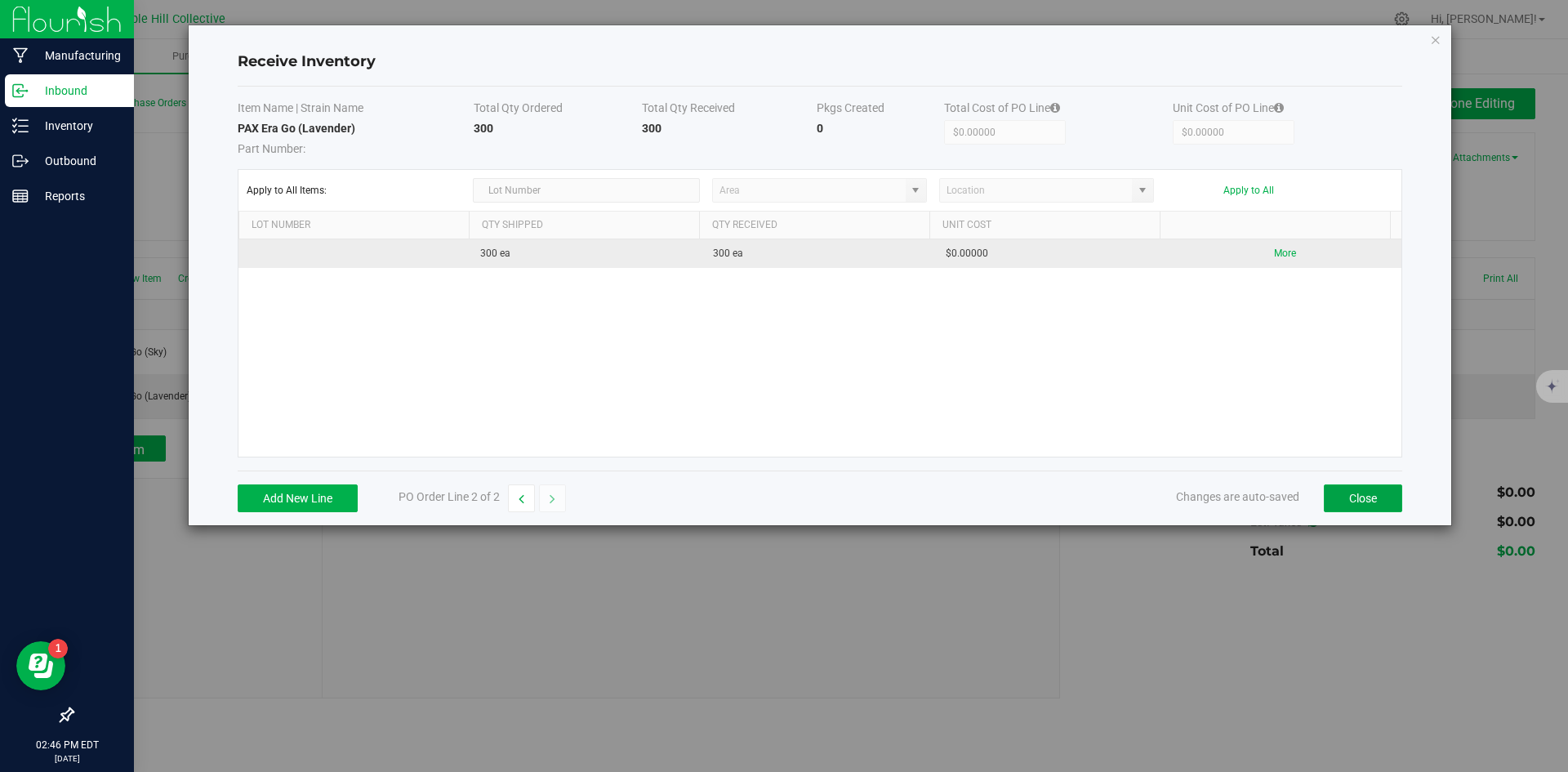
click at [1352, 503] on button "Close" at bounding box center [1363, 499] width 79 height 28
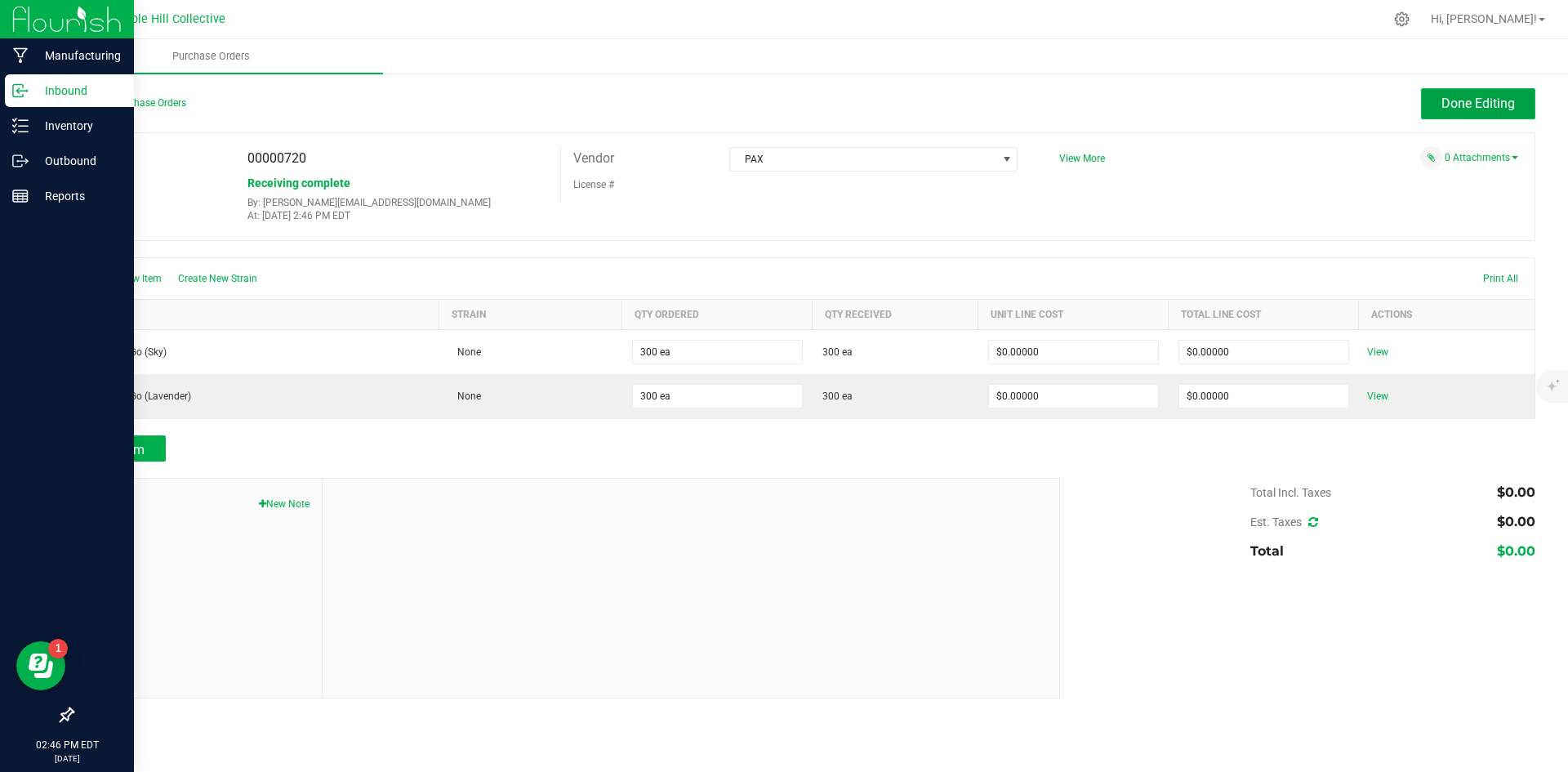
click at [1452, 101] on span "Done Editing" at bounding box center [1478, 103] width 74 height 16
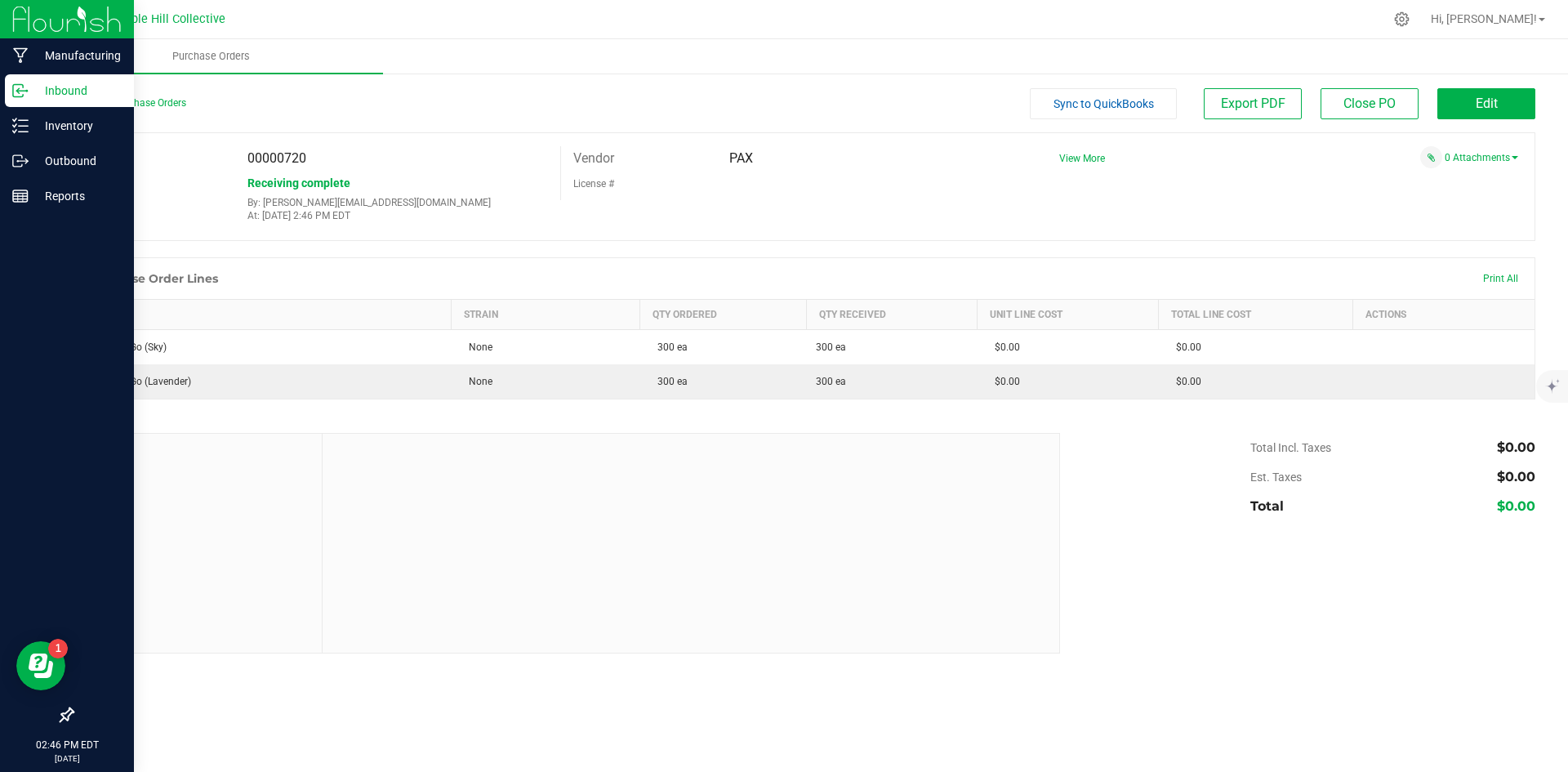
click at [12, 83] on icon at bounding box center [21, 91] width 17 height 17
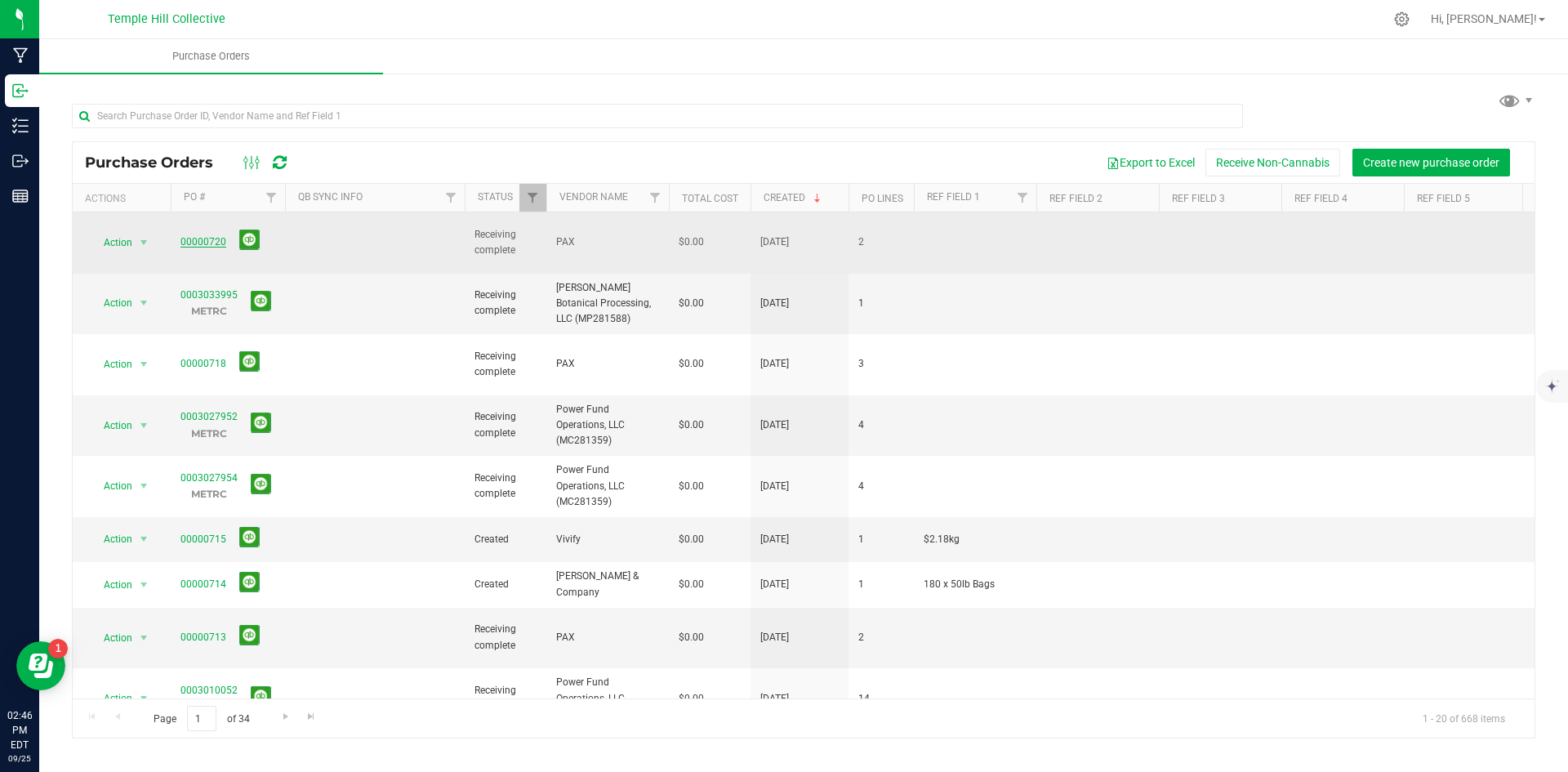
click at [189, 236] on link "00000720" at bounding box center [203, 242] width 46 height 12
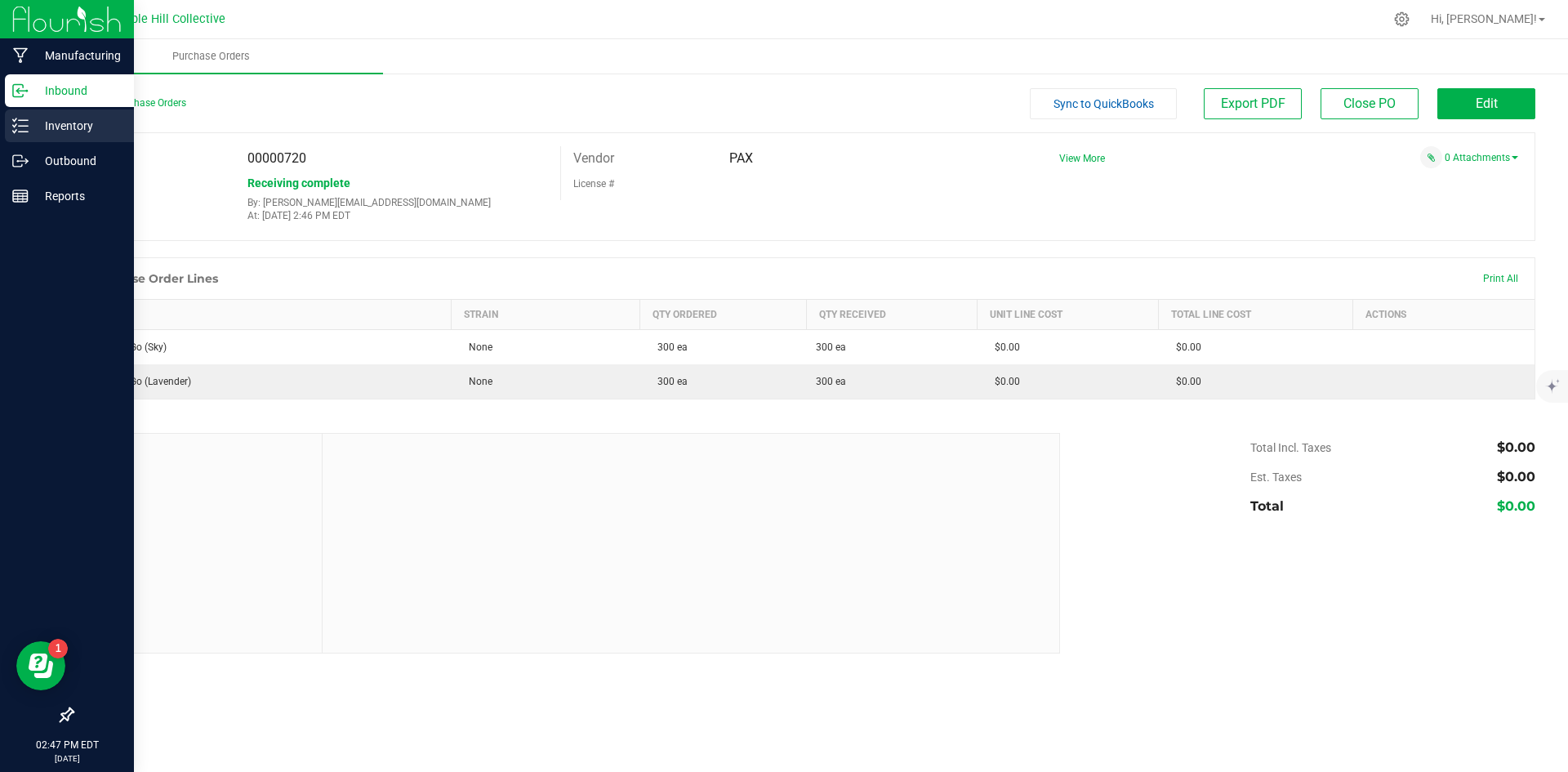
click at [28, 130] on p "Inventory" at bounding box center [77, 126] width 98 height 20
